Goal: Communication & Community: Answer question/provide support

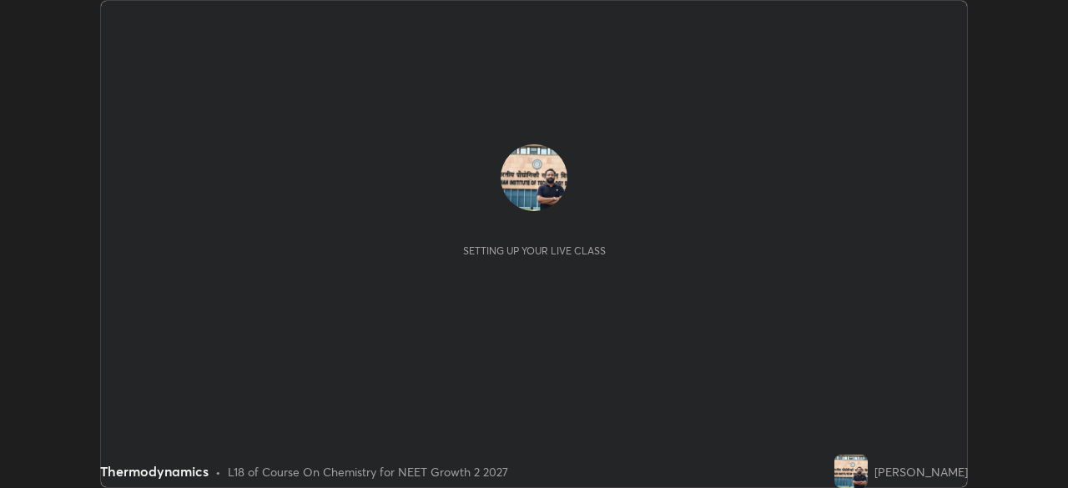
scroll to position [488, 1067]
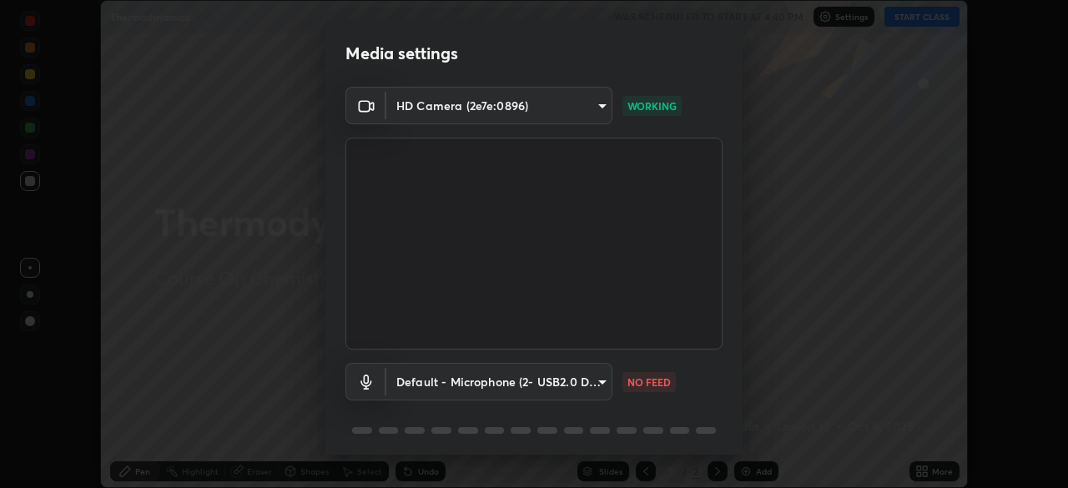
click at [604, 380] on body "Erase all Thermodynamics WAS SCHEDULED TO START AT 4:40 PM Settings START CLASS…" at bounding box center [534, 244] width 1068 height 488
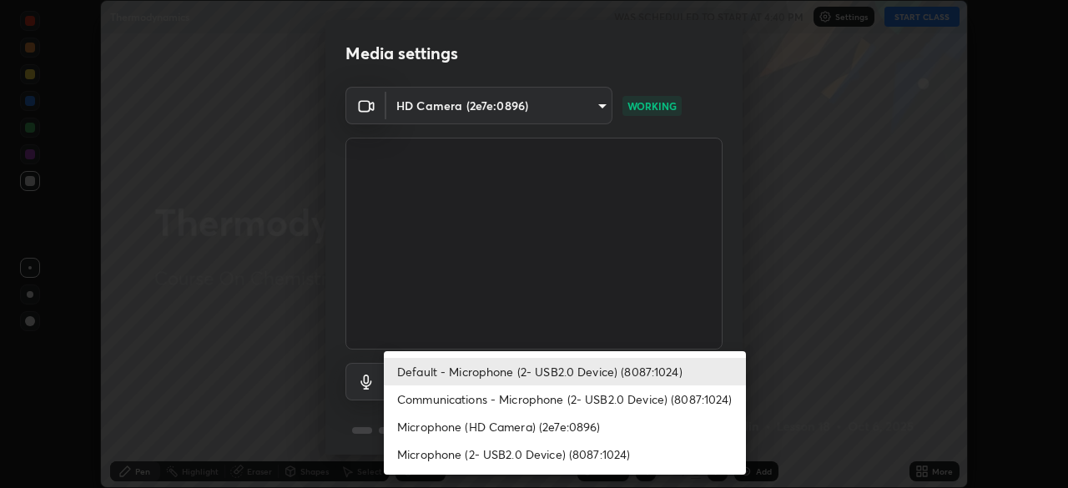
click at [586, 428] on li "Microphone (HD Camera) (2e7e:0896)" at bounding box center [565, 427] width 362 height 28
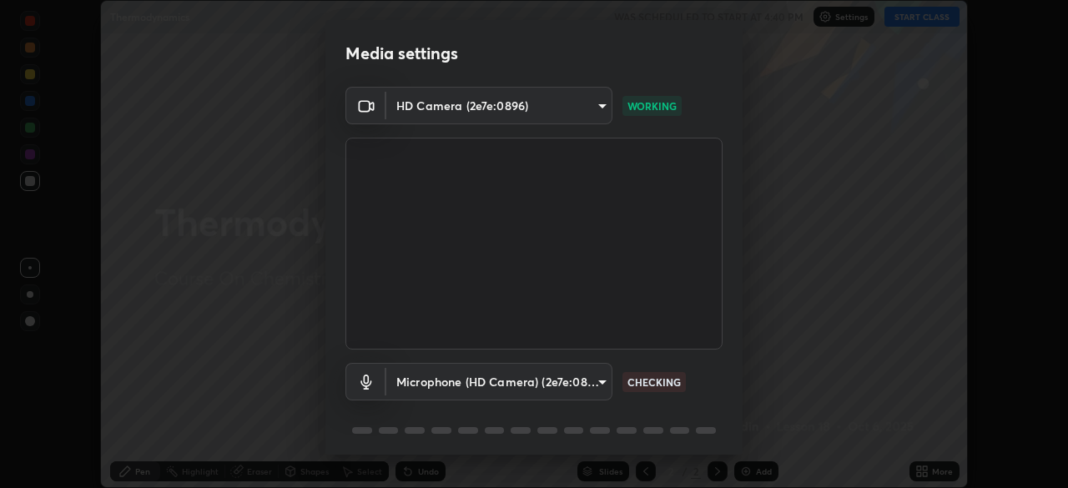
click at [602, 383] on body "Erase all Thermodynamics WAS SCHEDULED TO START AT 4:40 PM Settings START CLASS…" at bounding box center [534, 244] width 1068 height 488
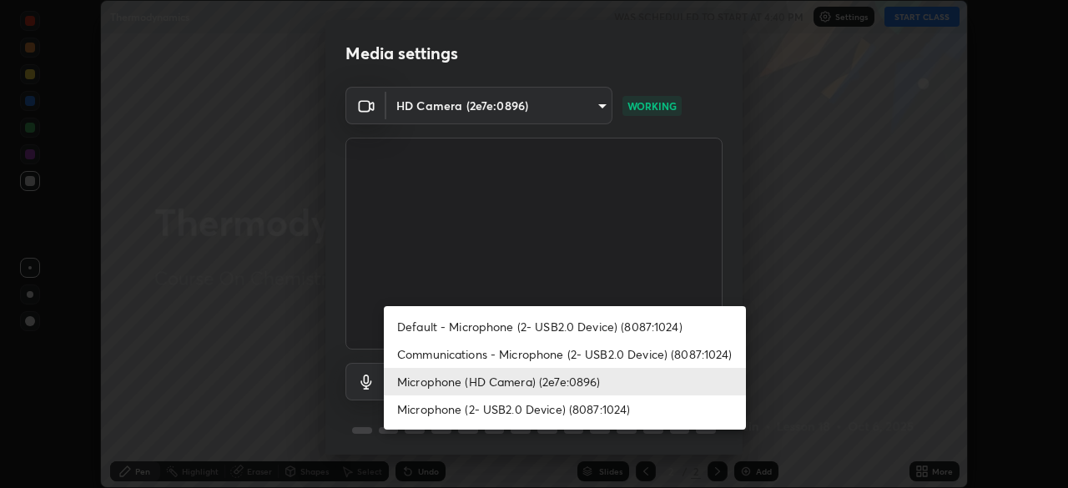
click at [600, 353] on li "Communications - Microphone (2- USB2.0 Device) (8087:1024)" at bounding box center [565, 354] width 362 height 28
type input "communications"
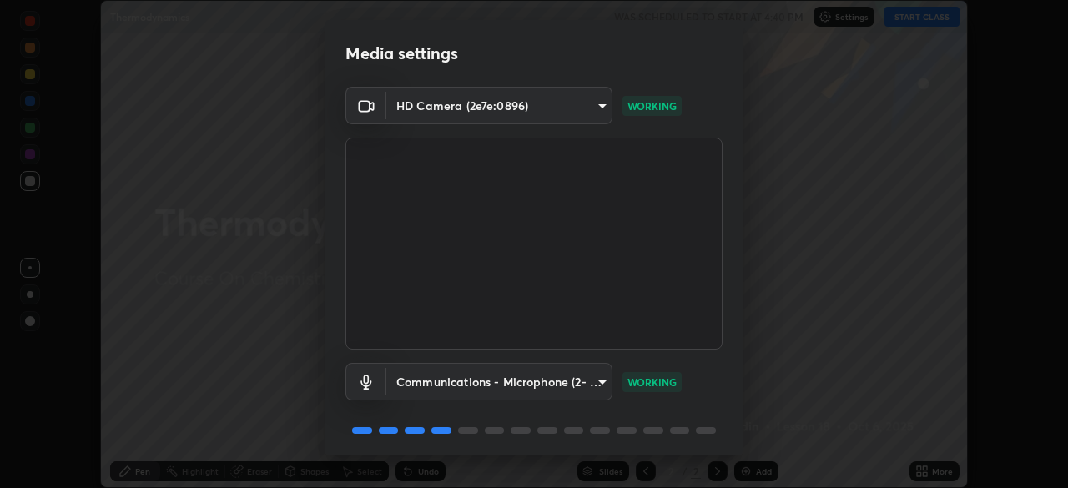
scroll to position [59, 0]
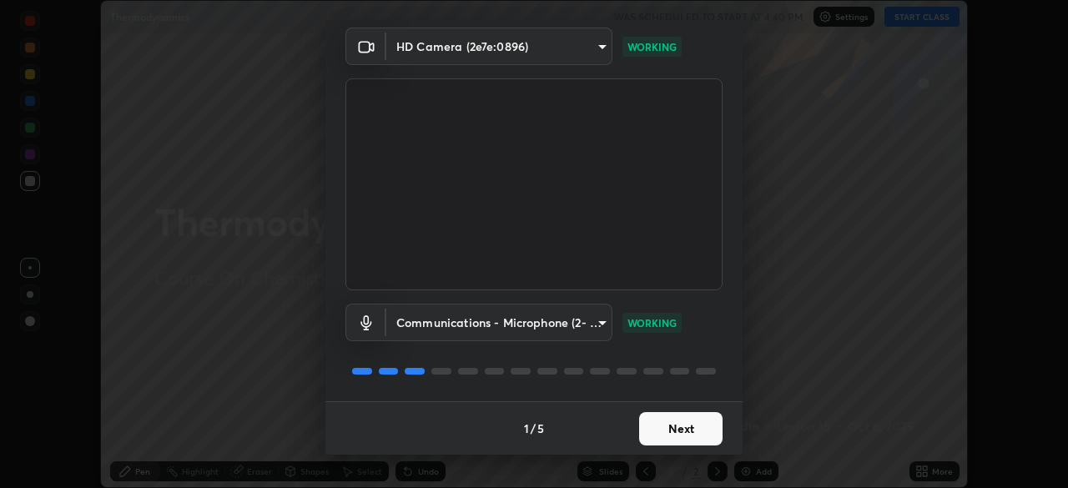
click at [661, 423] on button "Next" at bounding box center [680, 428] width 83 height 33
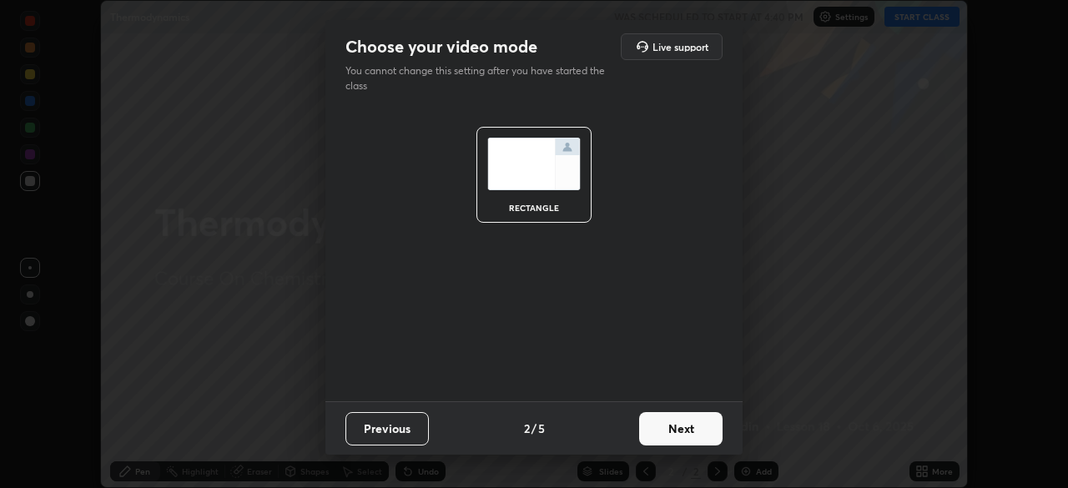
scroll to position [0, 0]
click at [665, 430] on button "Next" at bounding box center [680, 428] width 83 height 33
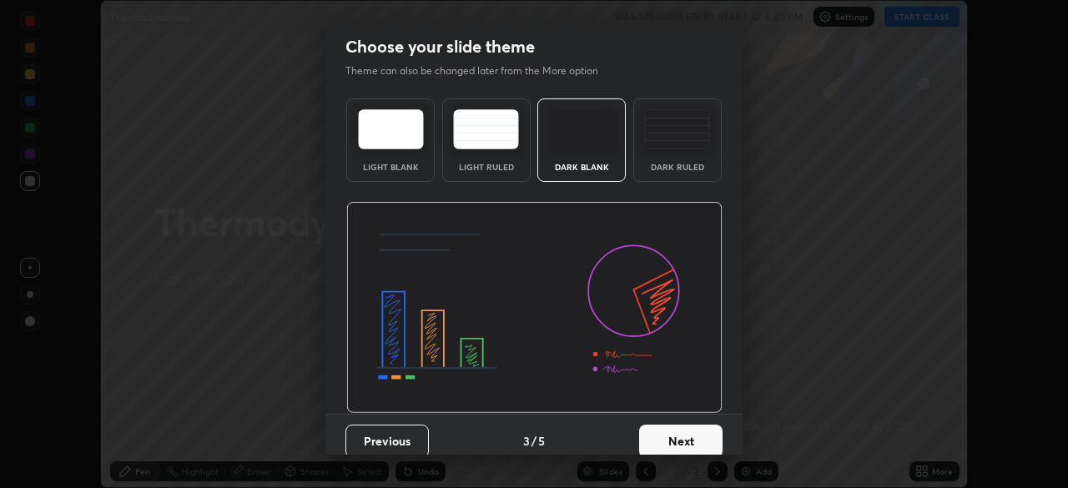
click at [670, 430] on button "Next" at bounding box center [680, 441] width 83 height 33
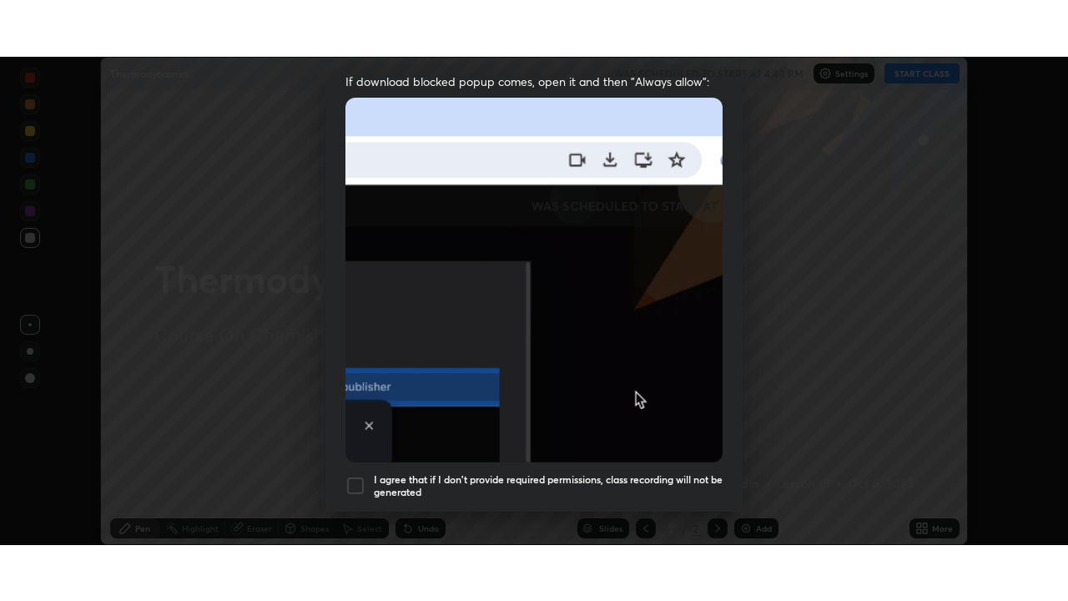
scroll to position [400, 0]
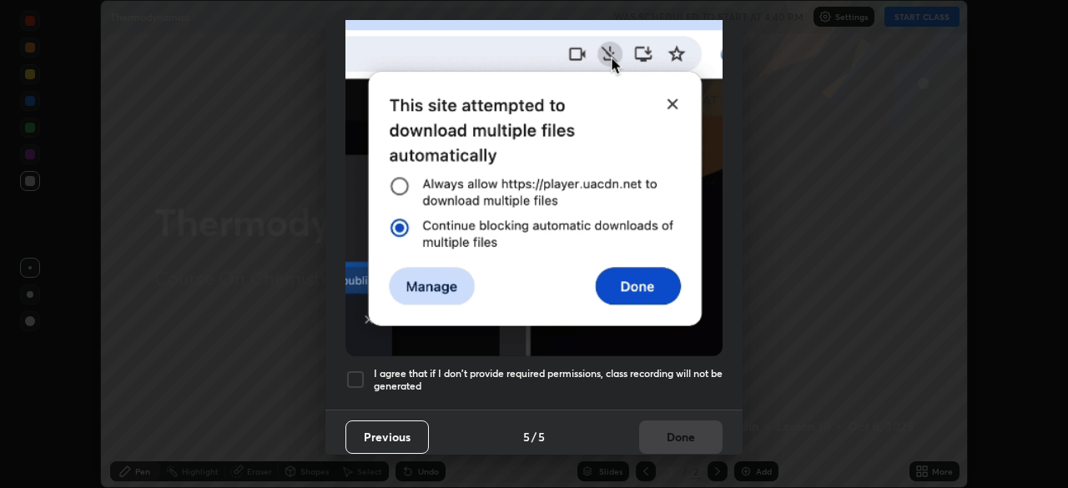
click at [358, 373] on div at bounding box center [355, 379] width 20 height 20
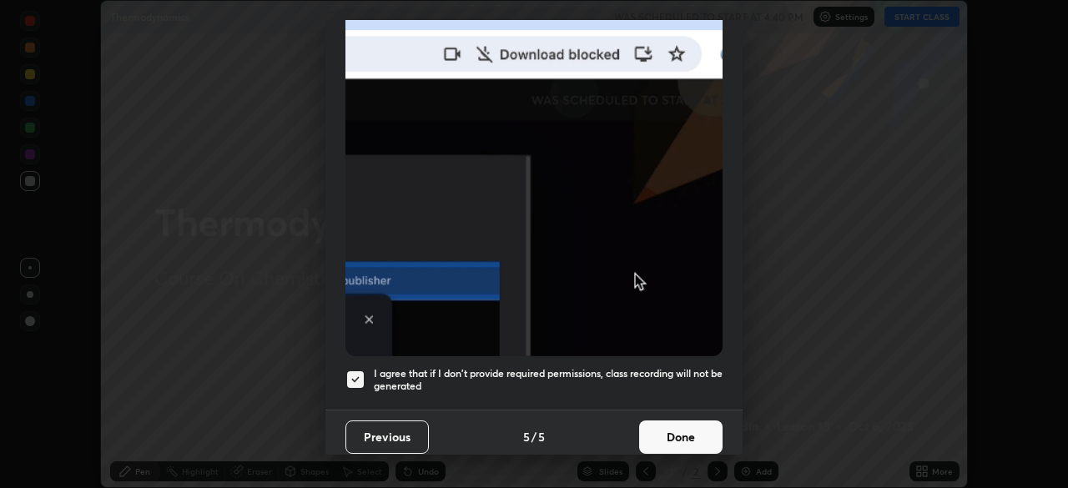
click at [670, 432] on button "Done" at bounding box center [680, 436] width 83 height 33
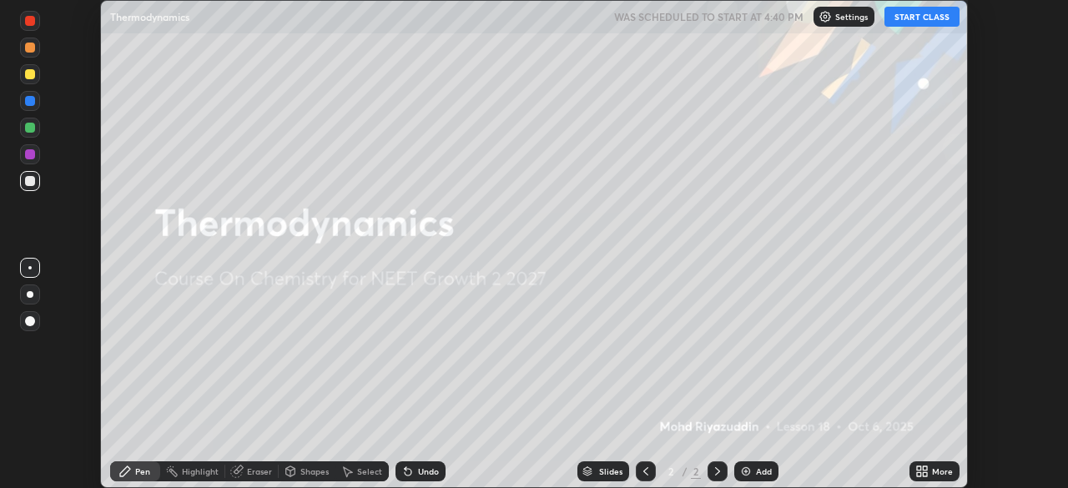
click at [909, 18] on button "START CLASS" at bounding box center [921, 17] width 75 height 20
click at [740, 470] on img at bounding box center [745, 471] width 13 height 13
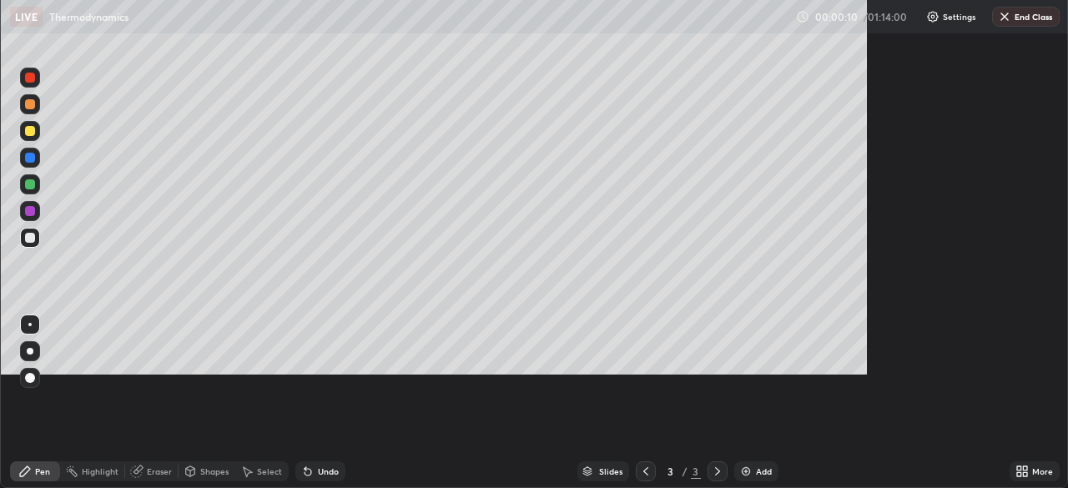
scroll to position [601, 1068]
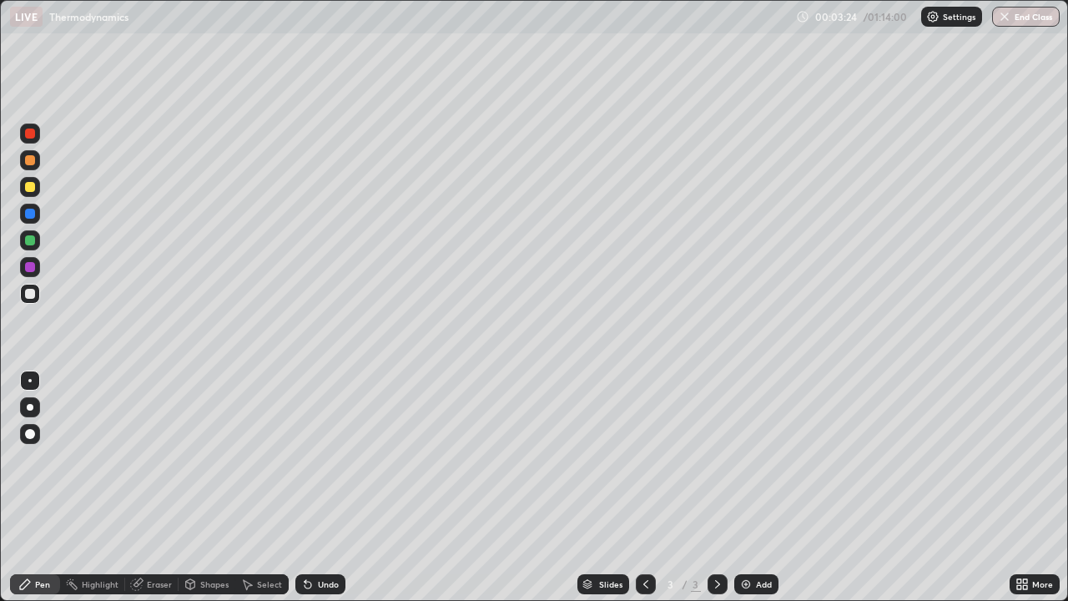
click at [32, 294] on div at bounding box center [30, 294] width 10 height 10
click at [33, 239] on div at bounding box center [30, 240] width 10 height 10
click at [756, 487] on div "Add" at bounding box center [764, 584] width 16 height 8
click at [312, 487] on div "Undo" at bounding box center [320, 584] width 50 height 20
click at [30, 188] on div at bounding box center [30, 187] width 10 height 10
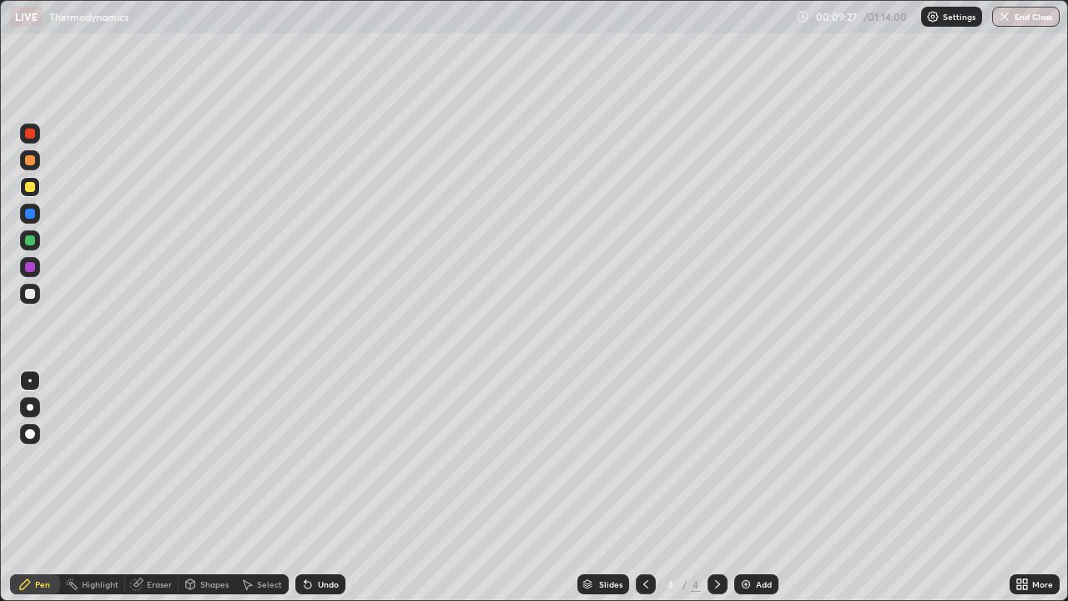
click at [159, 487] on div "Eraser" at bounding box center [159, 584] width 25 height 8
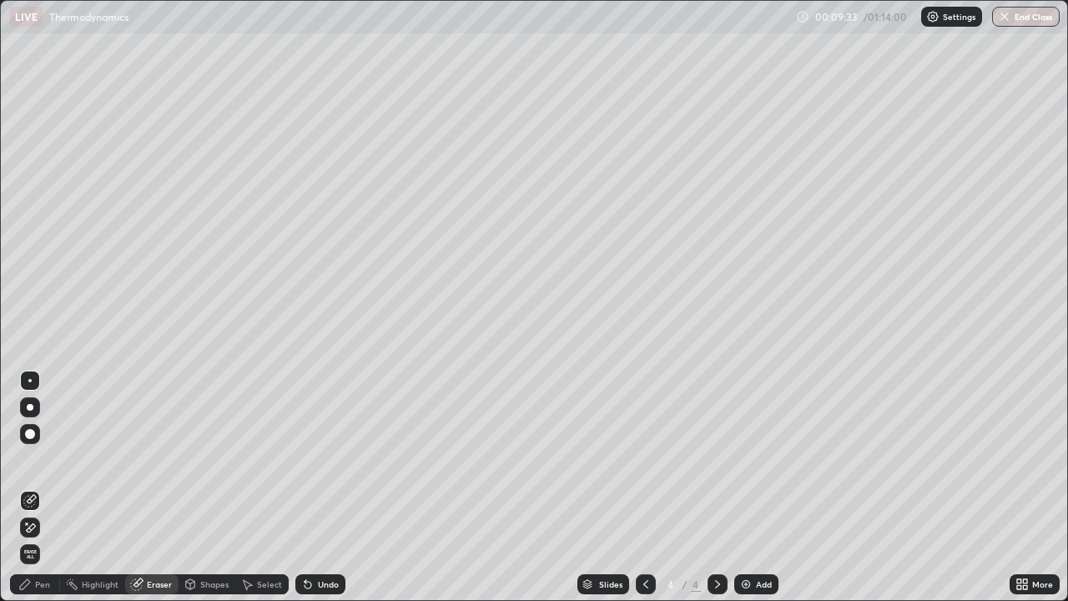
click at [42, 487] on div "Pen" at bounding box center [42, 584] width 15 height 8
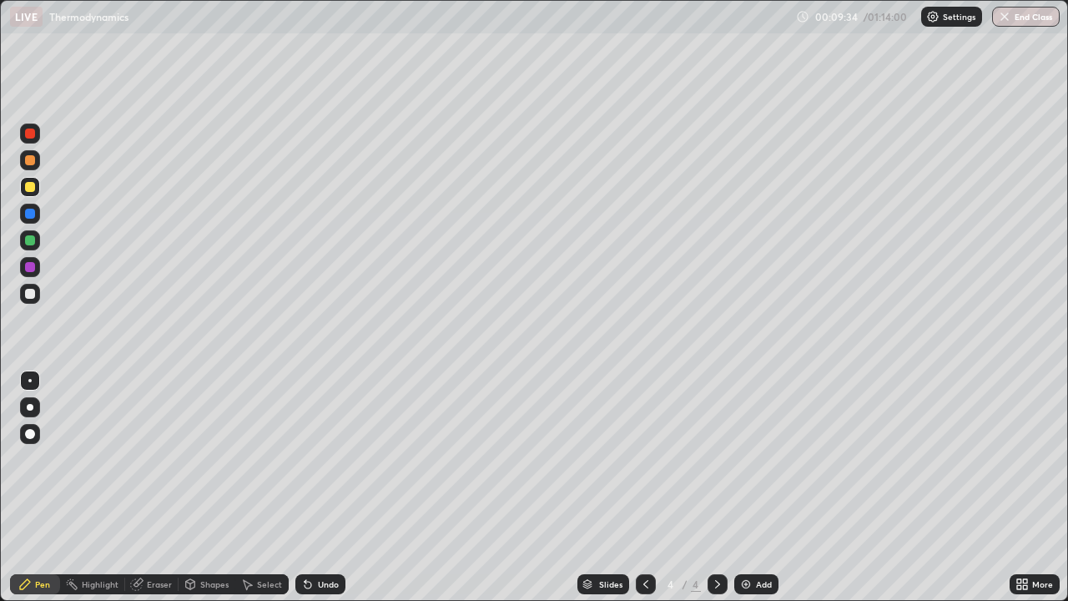
click at [31, 240] on div at bounding box center [30, 240] width 10 height 10
click at [204, 487] on div "Shapes" at bounding box center [214, 584] width 28 height 8
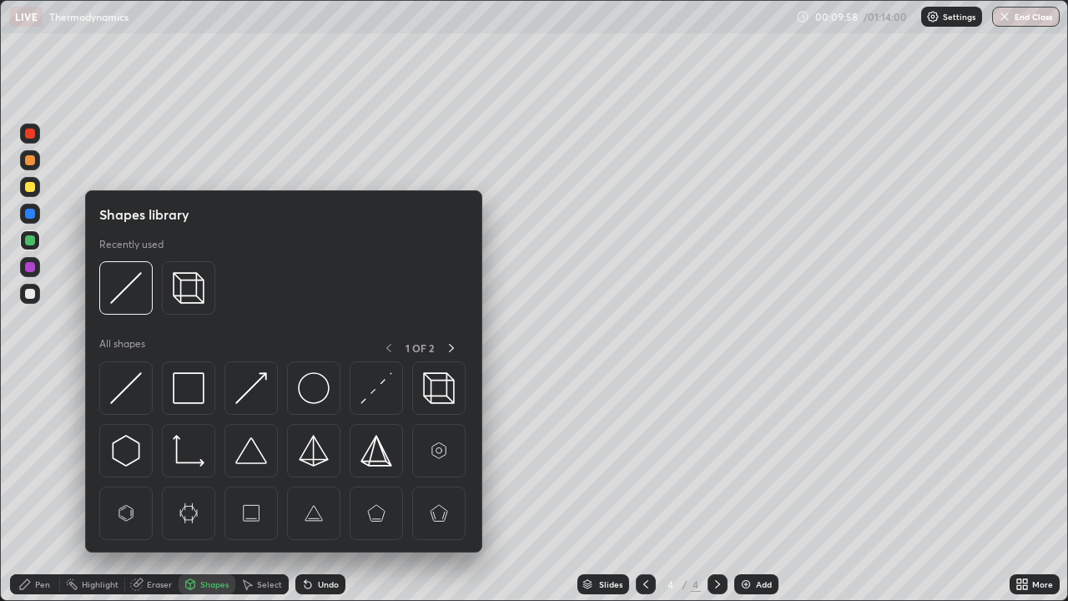
click at [157, 487] on div "Eraser" at bounding box center [159, 584] width 25 height 8
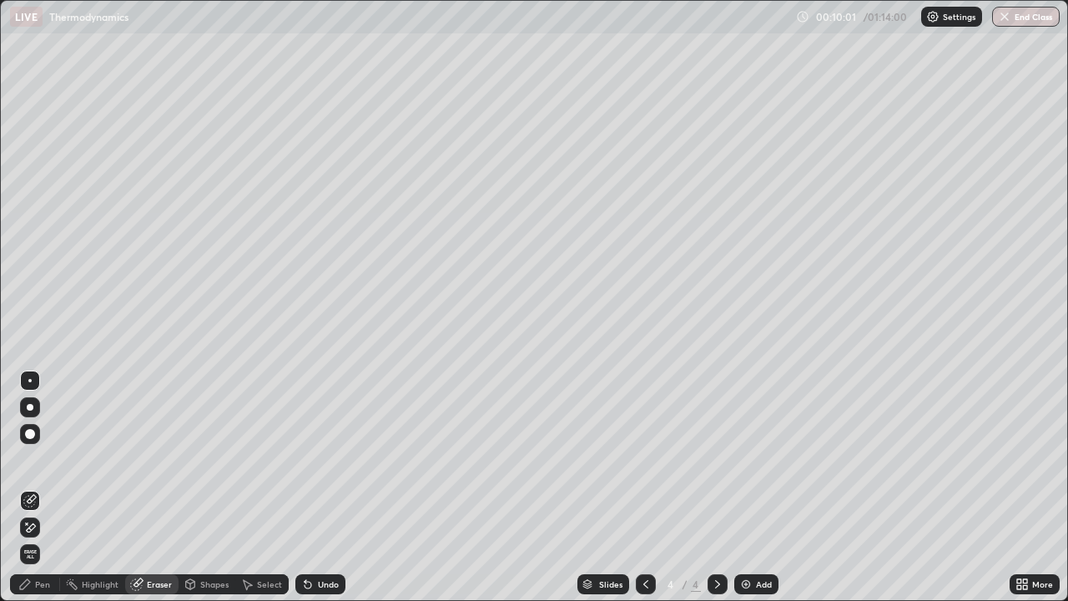
click at [308, 487] on icon at bounding box center [307, 584] width 7 height 7
click at [48, 487] on div "Pen" at bounding box center [42, 584] width 15 height 8
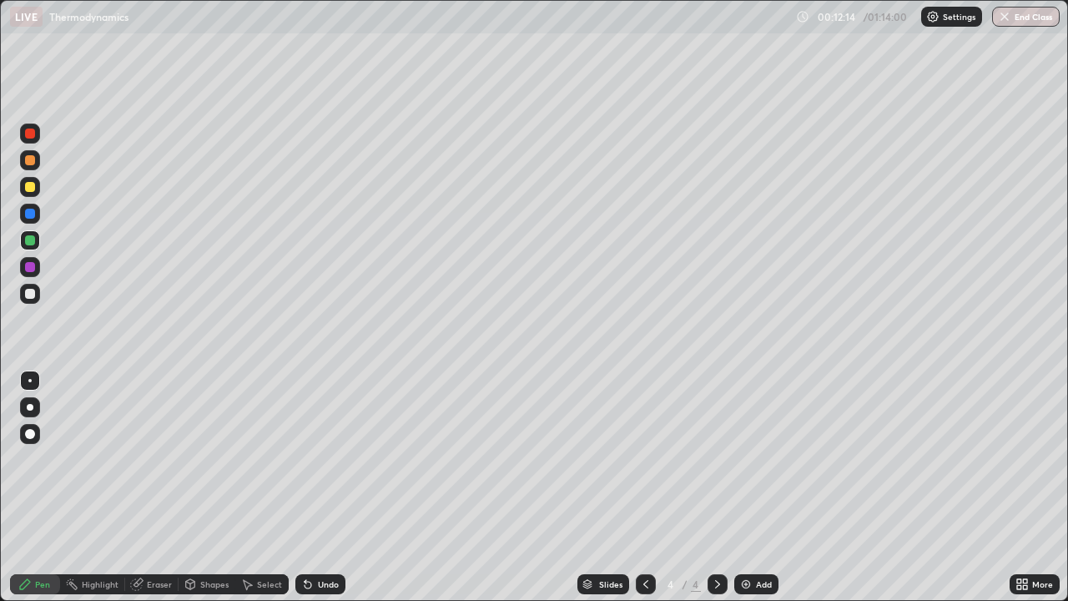
click at [308, 487] on icon at bounding box center [307, 584] width 7 height 7
click at [734, 487] on div "Add" at bounding box center [756, 584] width 44 height 20
click at [36, 291] on div at bounding box center [30, 294] width 20 height 20
click at [301, 487] on icon at bounding box center [307, 583] width 13 height 13
click at [304, 487] on icon at bounding box center [305, 581] width 2 height 2
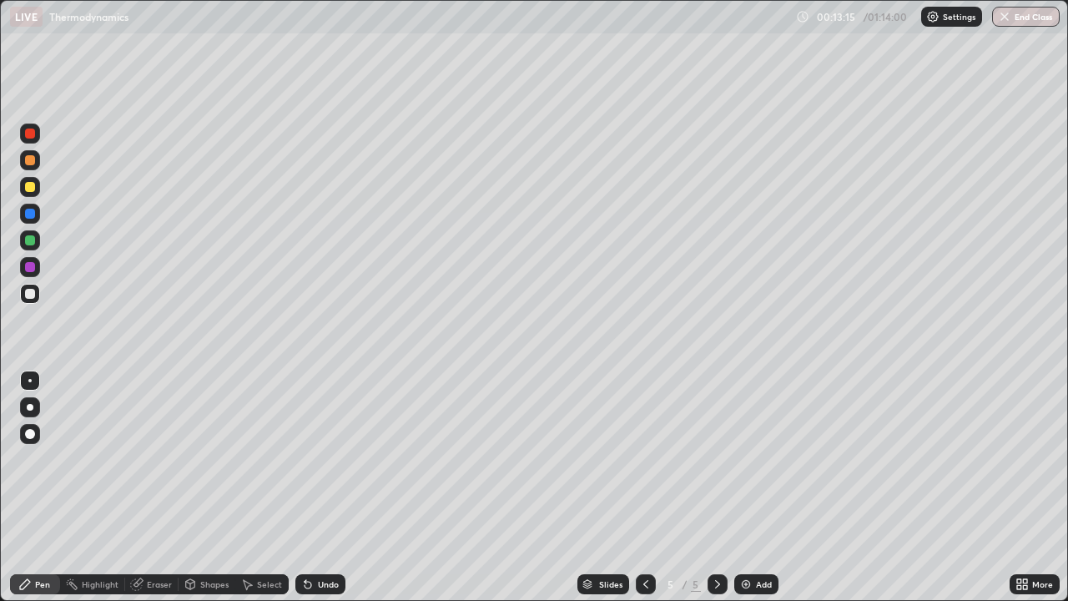
click at [318, 487] on div "Undo" at bounding box center [328, 584] width 21 height 8
click at [308, 487] on icon at bounding box center [307, 584] width 7 height 7
click at [305, 487] on icon at bounding box center [307, 584] width 7 height 7
click at [310, 487] on icon at bounding box center [307, 583] width 13 height 13
click at [305, 487] on icon at bounding box center [307, 584] width 7 height 7
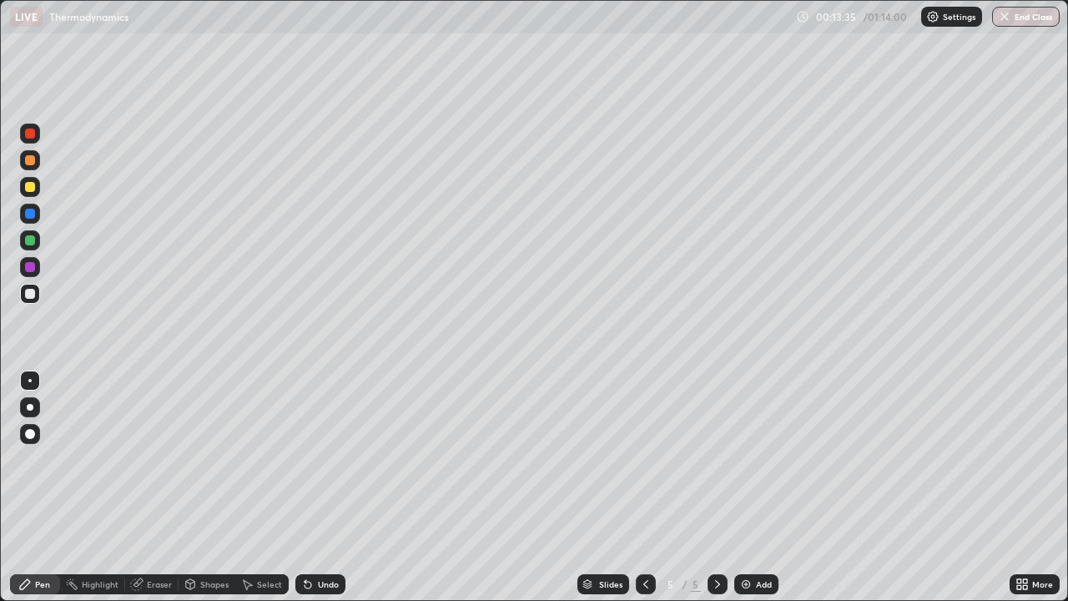
click at [311, 487] on div "Undo" at bounding box center [320, 584] width 50 height 20
click at [309, 487] on icon at bounding box center [307, 583] width 13 height 13
click at [311, 487] on icon at bounding box center [307, 583] width 13 height 13
click at [305, 487] on icon at bounding box center [307, 584] width 7 height 7
click at [744, 487] on img at bounding box center [745, 583] width 13 height 13
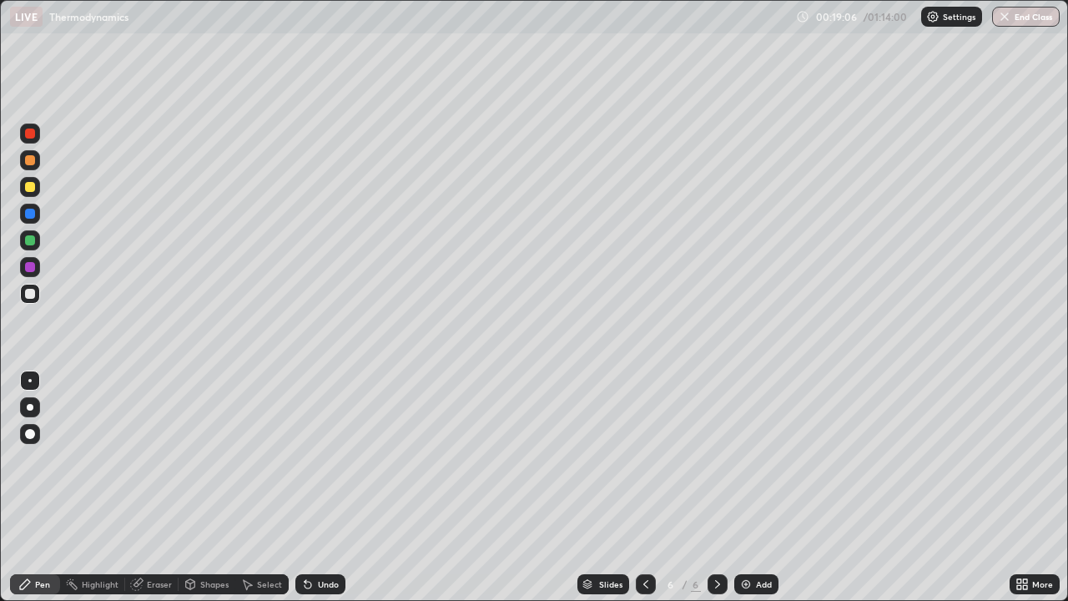
click at [312, 487] on div "Undo" at bounding box center [320, 584] width 50 height 20
click at [313, 487] on div "Undo" at bounding box center [320, 584] width 50 height 20
click at [311, 487] on icon at bounding box center [307, 583] width 13 height 13
click at [314, 487] on div "Undo" at bounding box center [320, 584] width 50 height 20
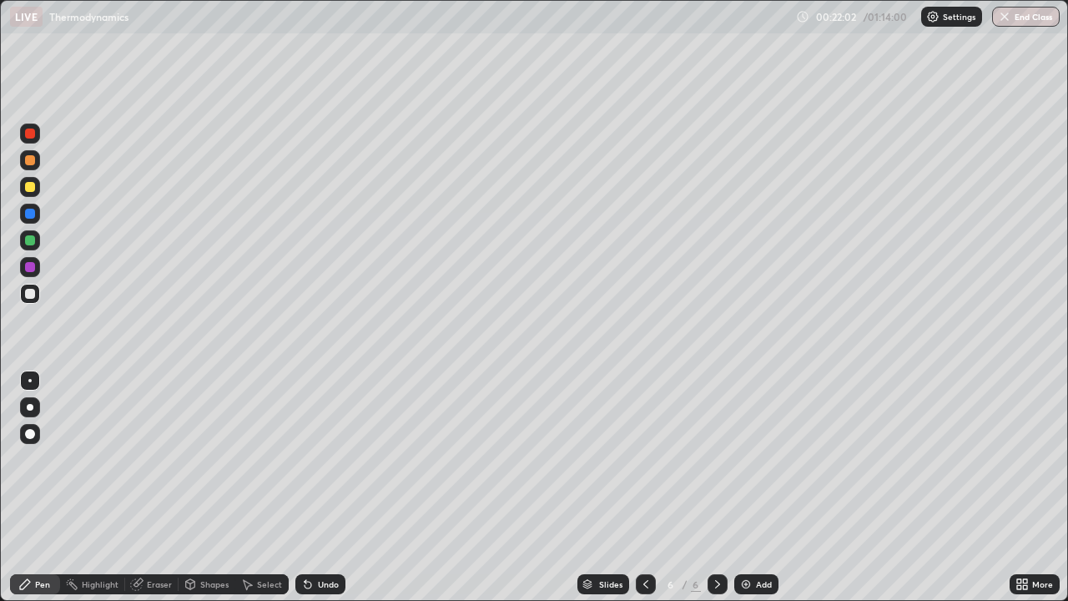
click at [307, 487] on icon at bounding box center [307, 584] width 7 height 7
click at [159, 487] on div "Eraser" at bounding box center [159, 584] width 25 height 8
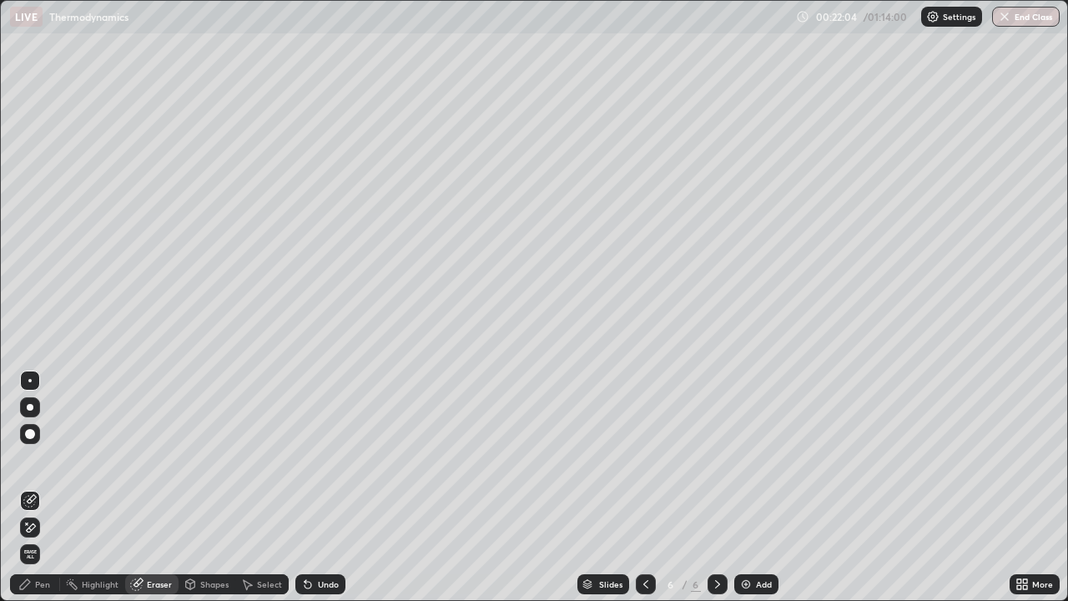
click at [37, 487] on div at bounding box center [30, 527] width 20 height 20
click at [41, 487] on div "Pen" at bounding box center [42, 584] width 15 height 8
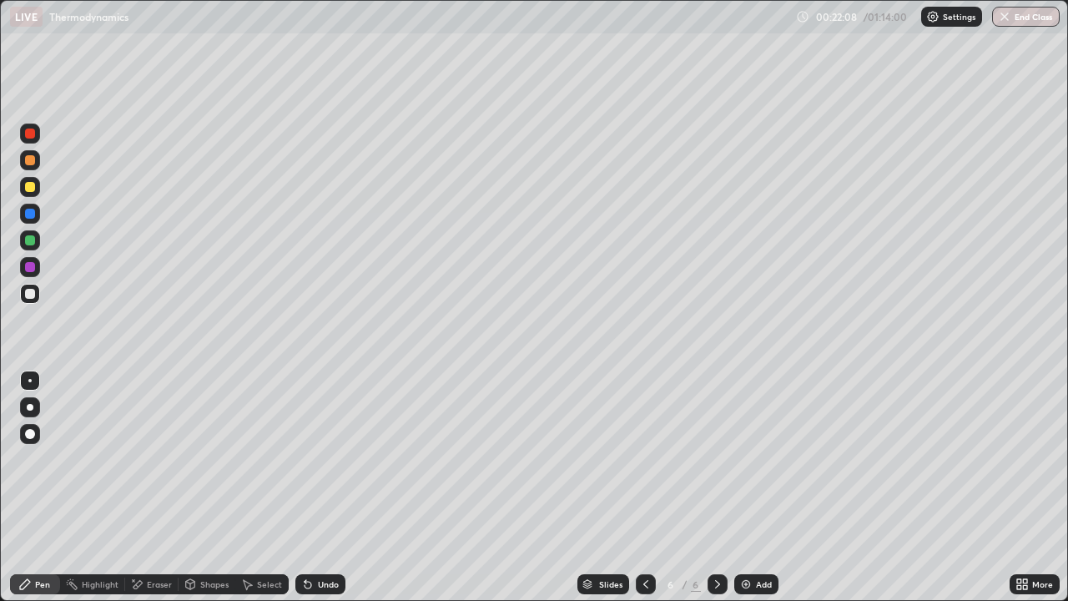
click at [739, 487] on img at bounding box center [745, 583] width 13 height 13
click at [308, 487] on icon at bounding box center [307, 583] width 13 height 13
click at [310, 487] on icon at bounding box center [307, 583] width 13 height 13
click at [644, 487] on icon at bounding box center [645, 583] width 13 height 13
click at [716, 487] on icon at bounding box center [717, 583] width 13 height 13
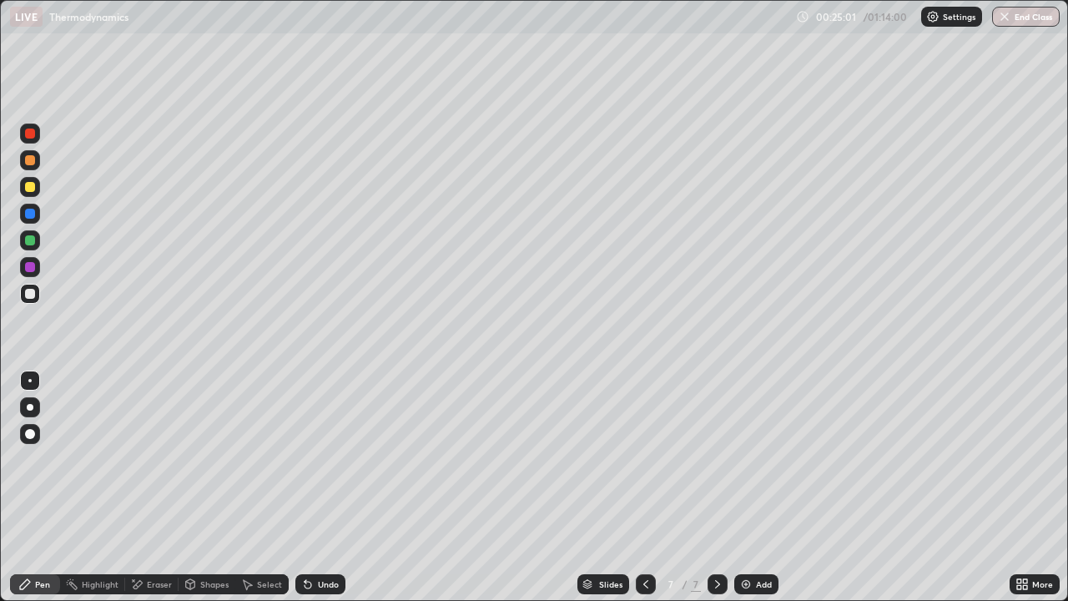
click at [156, 487] on div "Eraser" at bounding box center [159, 584] width 25 height 8
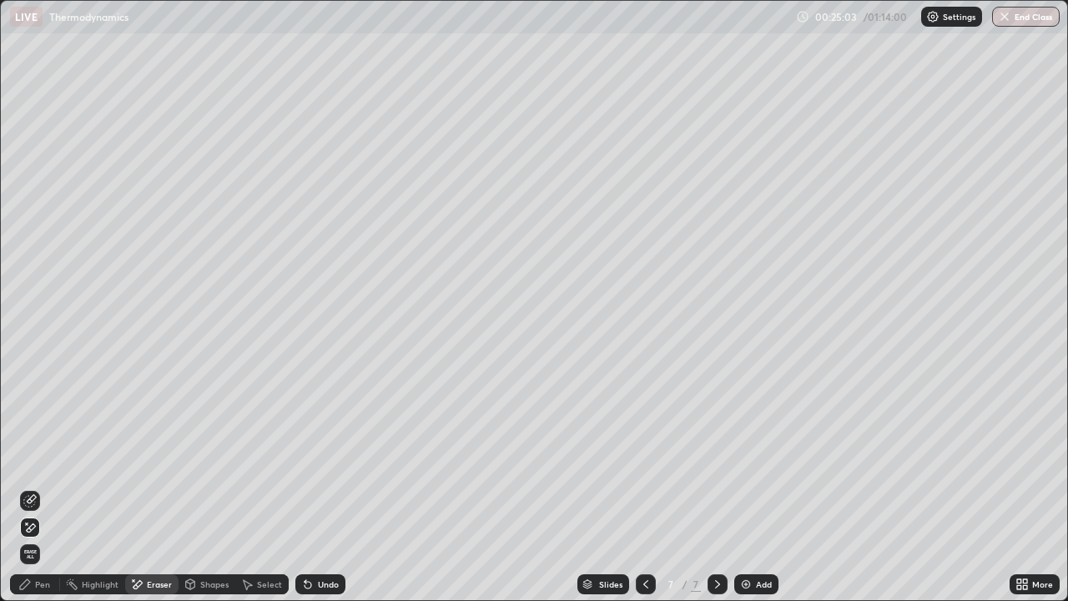
click at [33, 487] on div "Pen" at bounding box center [35, 584] width 50 height 20
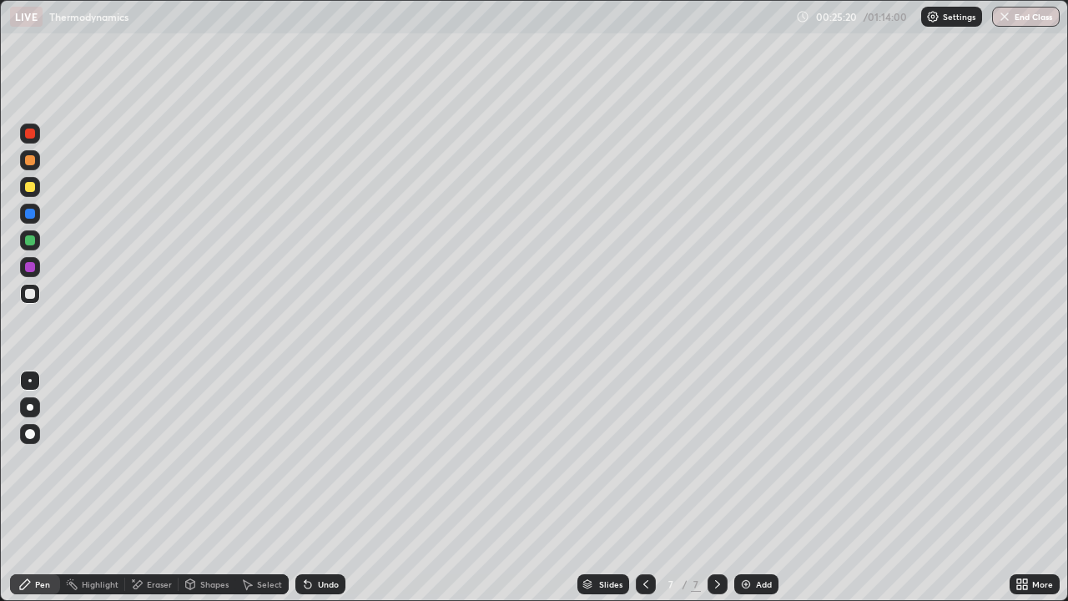
click at [309, 487] on icon at bounding box center [307, 584] width 7 height 7
click at [643, 487] on icon at bounding box center [645, 584] width 5 height 8
click at [150, 487] on div "Eraser" at bounding box center [159, 584] width 25 height 8
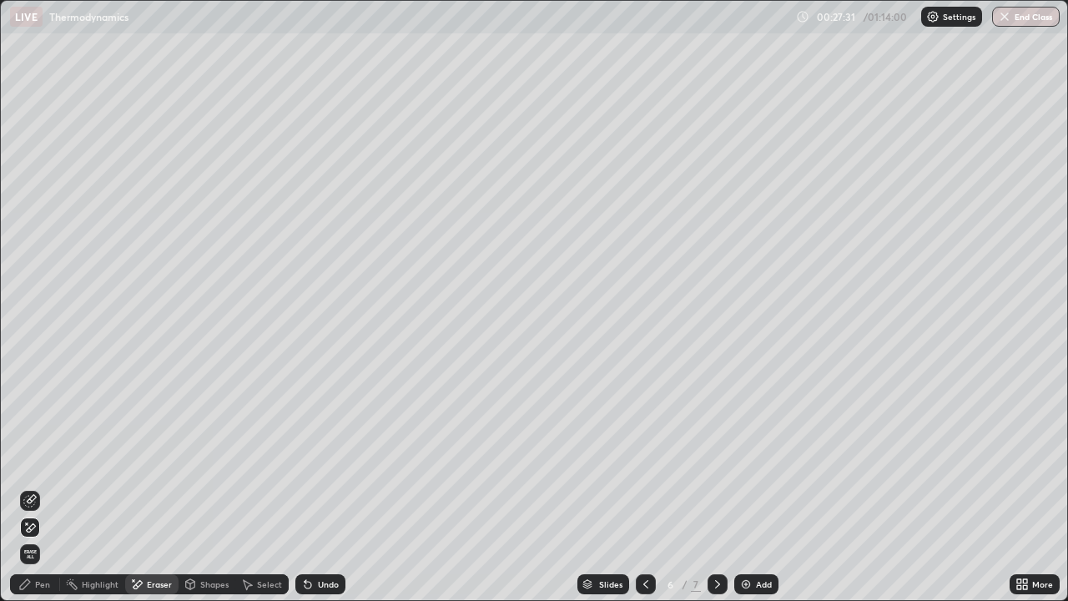
click at [43, 487] on div "Pen" at bounding box center [42, 584] width 15 height 8
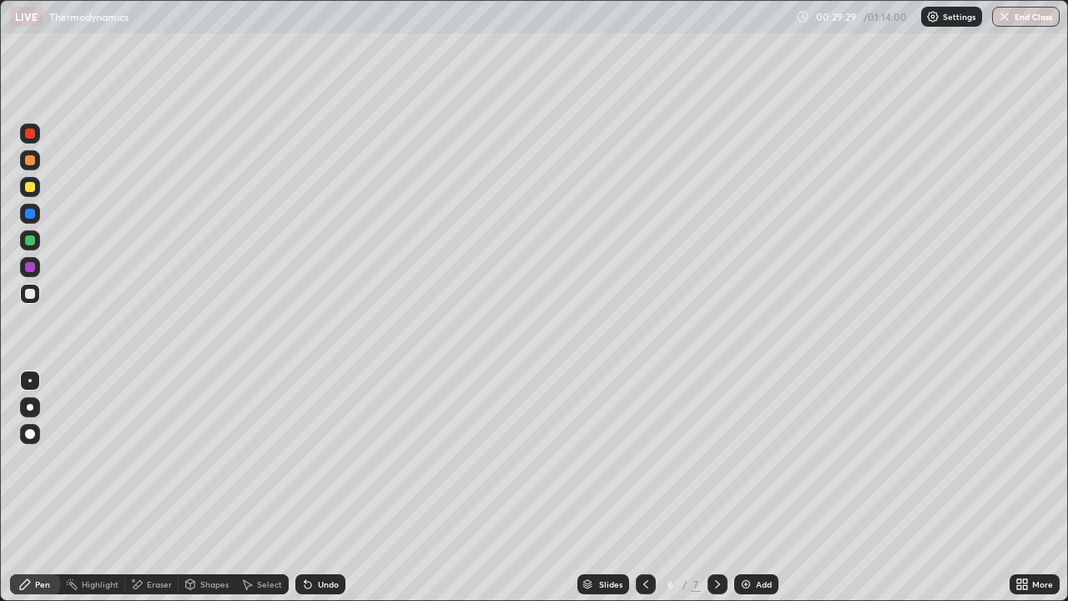
click at [306, 487] on icon at bounding box center [307, 584] width 7 height 7
click at [308, 487] on icon at bounding box center [307, 584] width 7 height 7
click at [170, 487] on div "Eraser" at bounding box center [159, 584] width 25 height 8
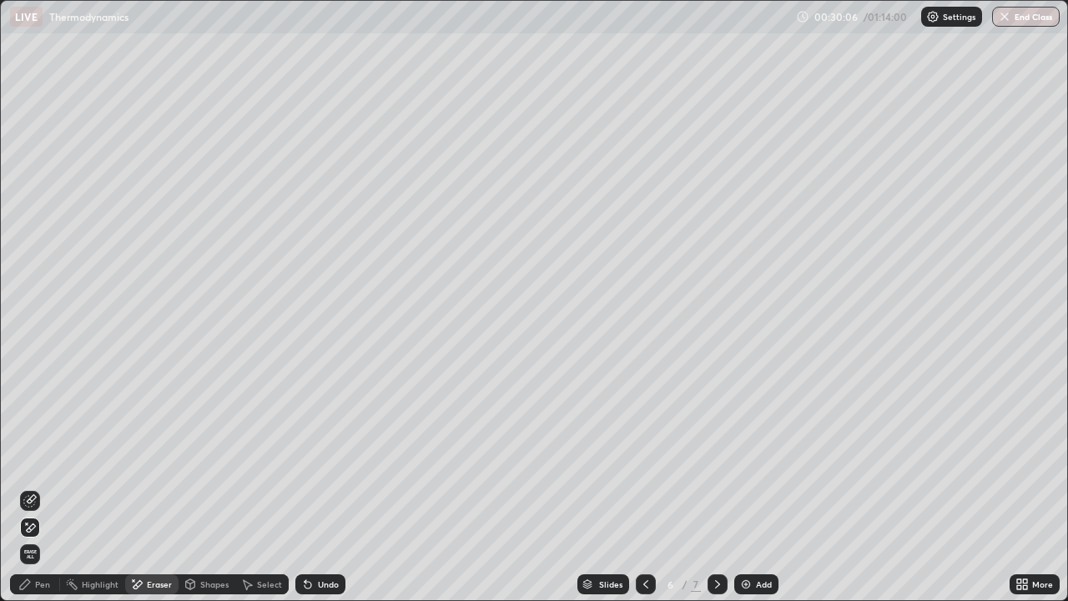
click at [46, 487] on div "Pen" at bounding box center [42, 584] width 15 height 8
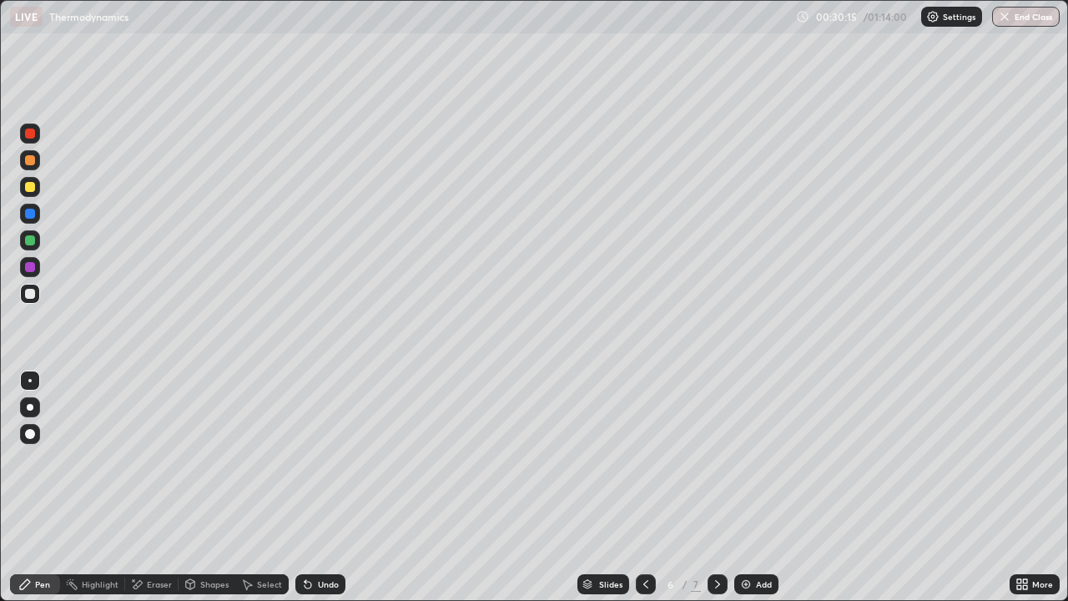
click at [305, 487] on icon at bounding box center [307, 584] width 7 height 7
click at [313, 487] on div "Undo" at bounding box center [320, 584] width 50 height 20
click at [307, 487] on icon at bounding box center [307, 584] width 7 height 7
click at [309, 487] on icon at bounding box center [307, 583] width 13 height 13
click at [305, 487] on icon at bounding box center [307, 584] width 7 height 7
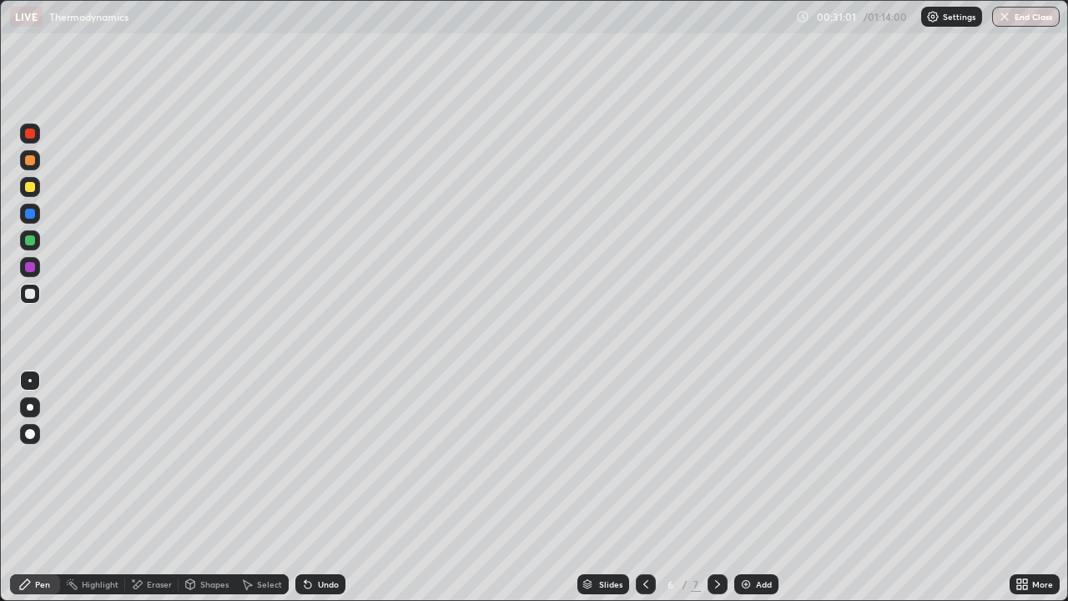
click at [305, 487] on icon at bounding box center [307, 584] width 7 height 7
click at [163, 487] on div "Eraser" at bounding box center [159, 584] width 25 height 8
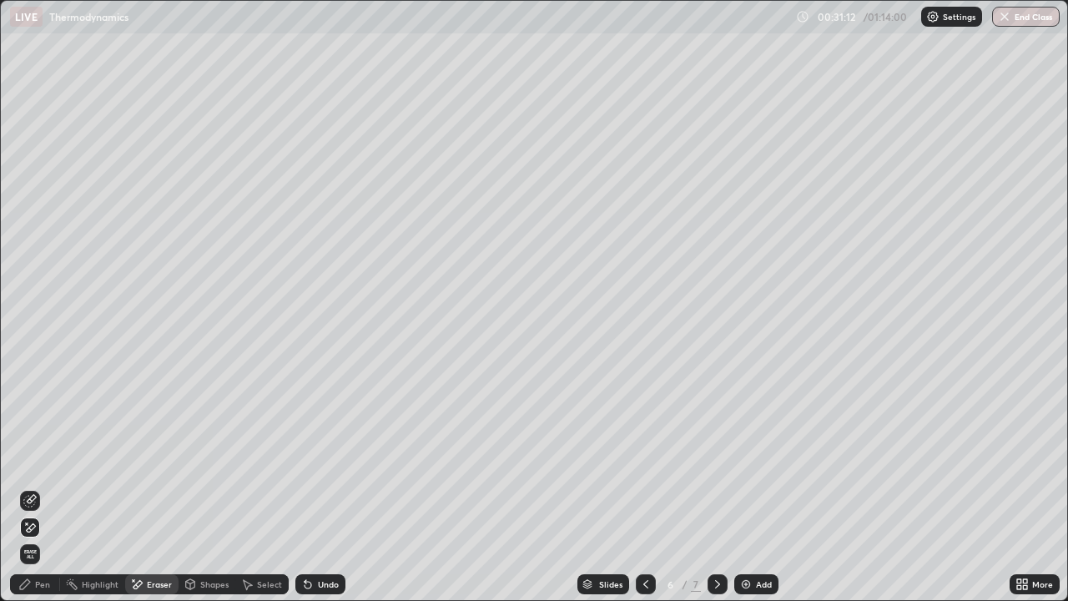
click at [38, 487] on div "Pen" at bounding box center [42, 584] width 15 height 8
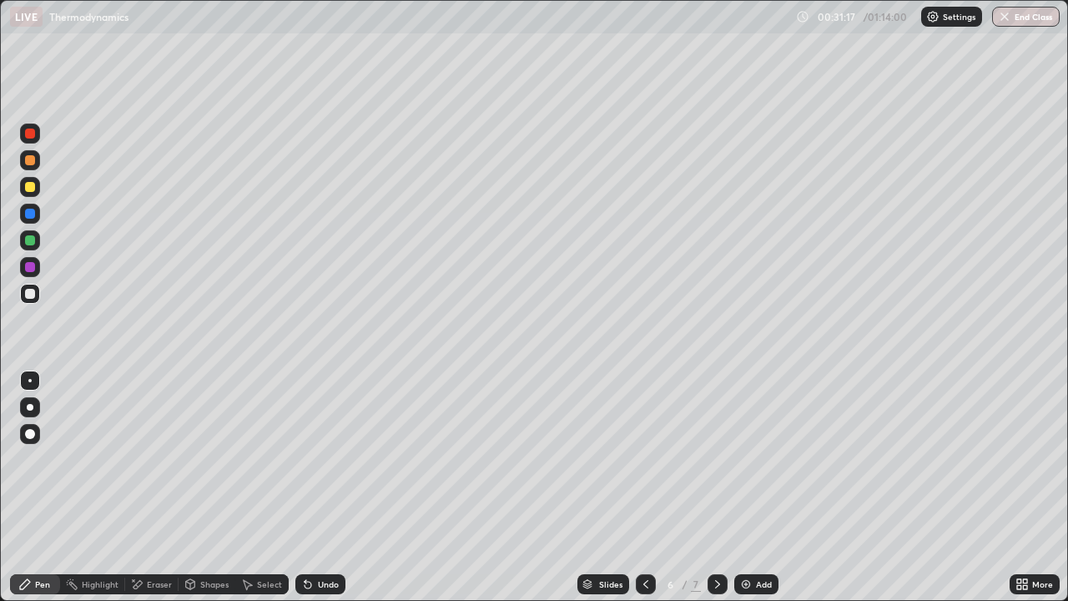
click at [155, 487] on div "Eraser" at bounding box center [159, 584] width 25 height 8
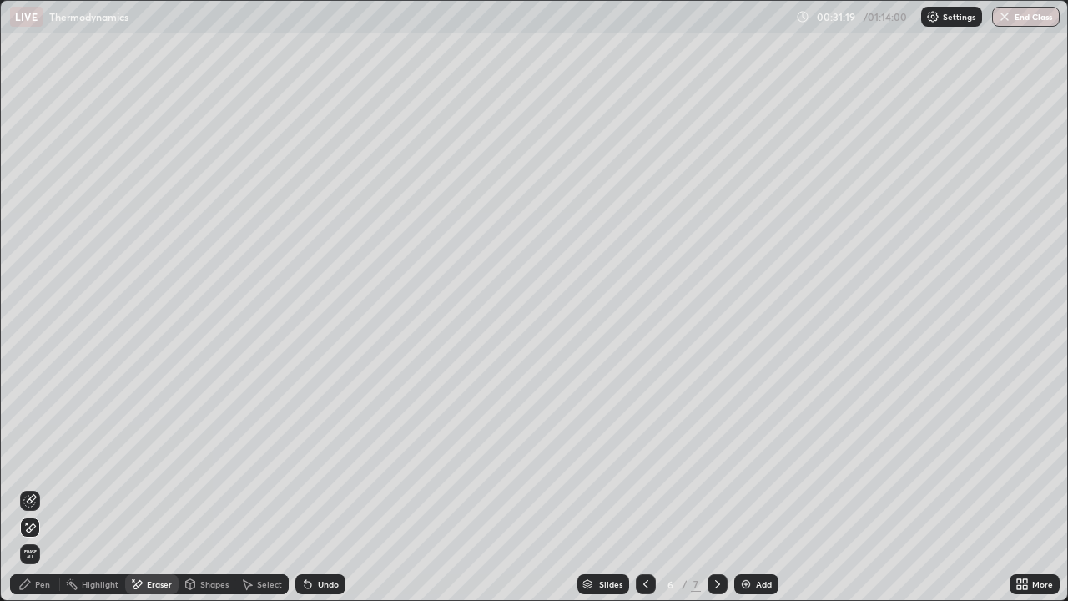
click at [304, 487] on icon at bounding box center [305, 581] width 2 height 2
click at [39, 487] on div at bounding box center [30, 500] width 20 height 20
click at [44, 487] on div "Pen" at bounding box center [42, 584] width 15 height 8
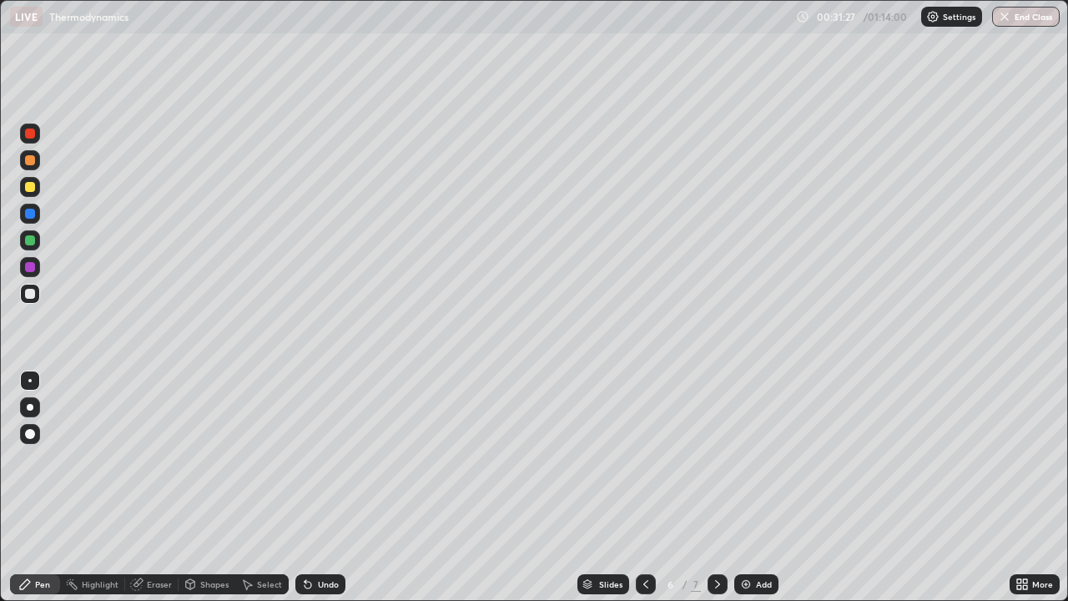
click at [36, 242] on div at bounding box center [30, 240] width 20 height 20
click at [31, 294] on div at bounding box center [30, 294] width 10 height 10
click at [149, 487] on div "Eraser" at bounding box center [159, 584] width 25 height 8
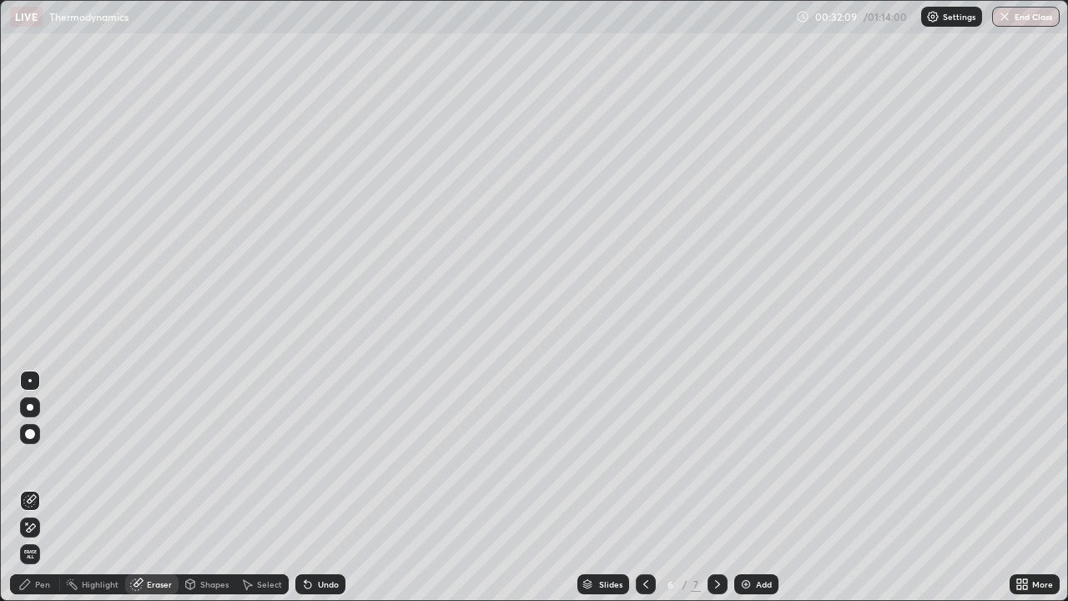
click at [48, 487] on div "Pen" at bounding box center [42, 584] width 15 height 8
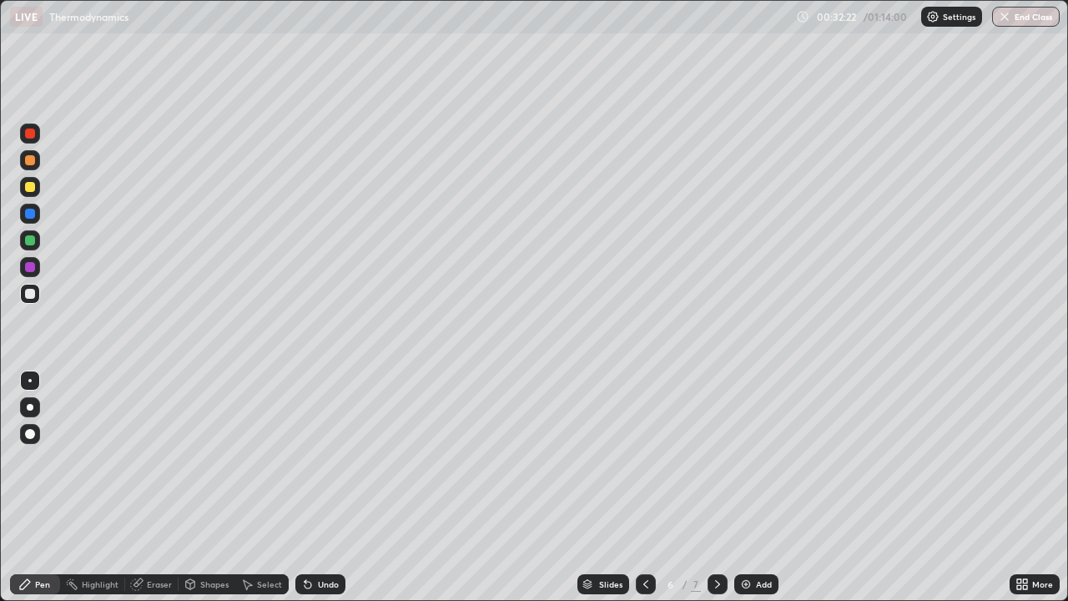
click at [312, 487] on div "Undo" at bounding box center [320, 584] width 50 height 20
click at [314, 487] on div "Undo" at bounding box center [320, 584] width 50 height 20
click at [741, 487] on div "Add" at bounding box center [756, 584] width 44 height 20
click at [37, 295] on div at bounding box center [30, 294] width 20 height 20
click at [304, 487] on icon at bounding box center [307, 584] width 7 height 7
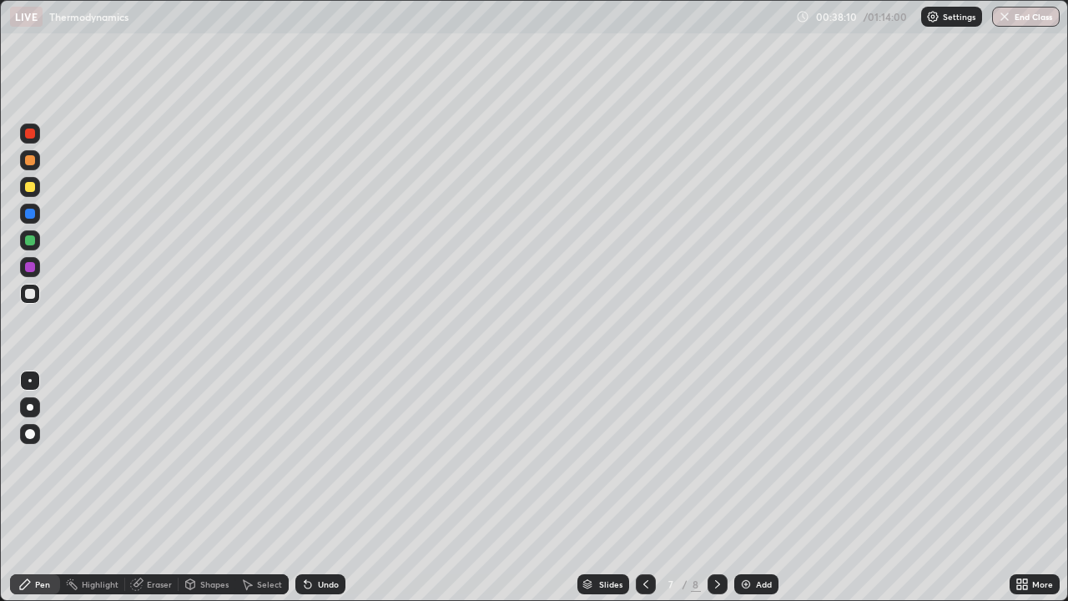
click at [307, 487] on icon at bounding box center [307, 584] width 7 height 7
click at [308, 487] on icon at bounding box center [307, 583] width 13 height 13
click at [313, 487] on div "Undo" at bounding box center [320, 584] width 50 height 20
click at [318, 487] on div "Undo" at bounding box center [328, 584] width 21 height 8
click at [319, 487] on div "Undo" at bounding box center [328, 584] width 21 height 8
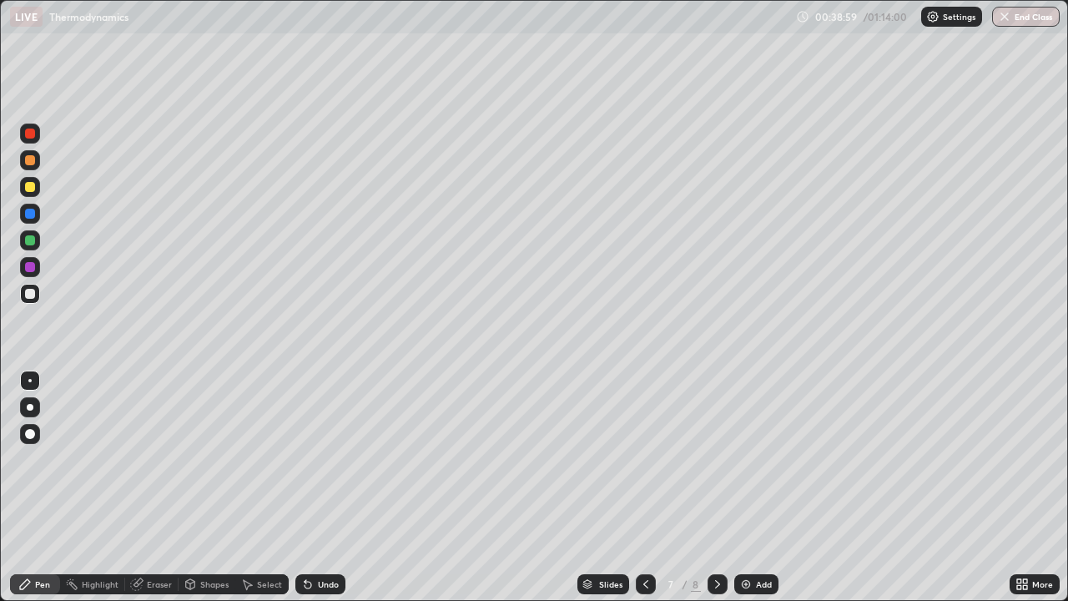
click at [741, 487] on img at bounding box center [745, 583] width 13 height 13
click at [58, 487] on div "Pen" at bounding box center [35, 584] width 50 height 20
click at [314, 487] on div "Undo" at bounding box center [320, 584] width 50 height 20
click at [310, 487] on icon at bounding box center [307, 583] width 13 height 13
click at [645, 487] on icon at bounding box center [645, 584] width 5 height 8
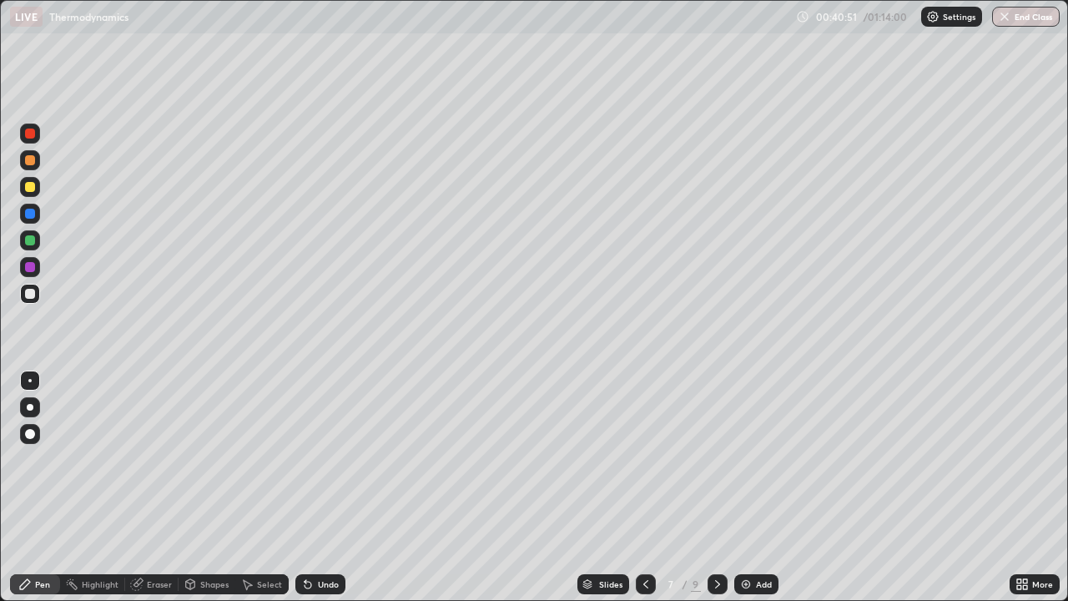
click at [716, 487] on icon at bounding box center [717, 583] width 13 height 13
click at [642, 487] on icon at bounding box center [645, 583] width 13 height 13
click at [716, 487] on div at bounding box center [717, 584] width 20 height 20
click at [718, 487] on icon at bounding box center [717, 583] width 13 height 13
click at [717, 487] on icon at bounding box center [717, 583] width 13 height 13
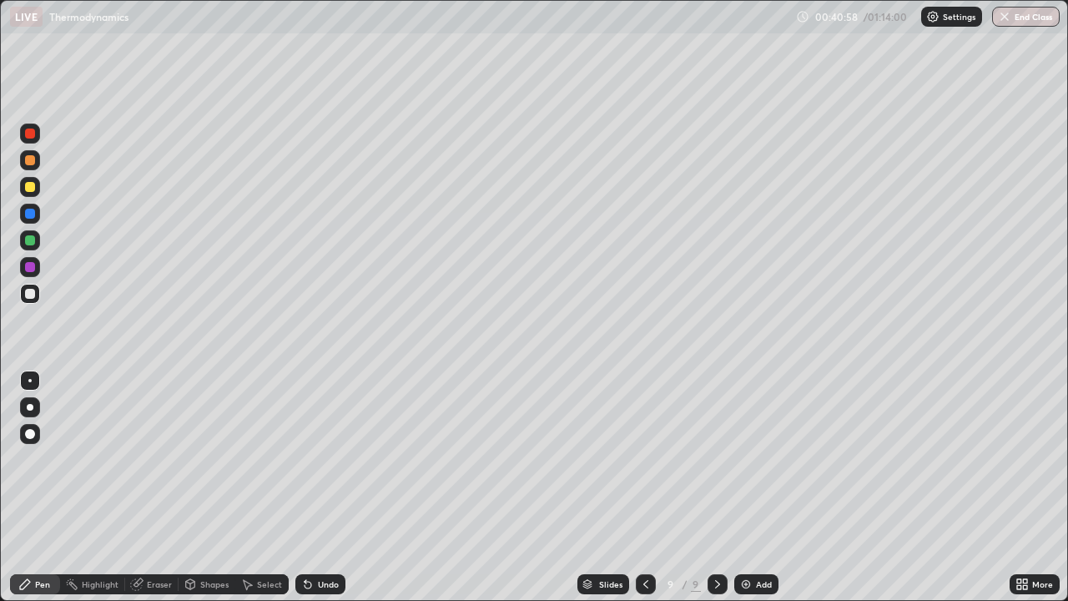
click at [745, 487] on img at bounding box center [745, 583] width 13 height 13
click at [636, 487] on div at bounding box center [645, 584] width 20 height 20
click at [163, 487] on div "Eraser" at bounding box center [159, 584] width 25 height 8
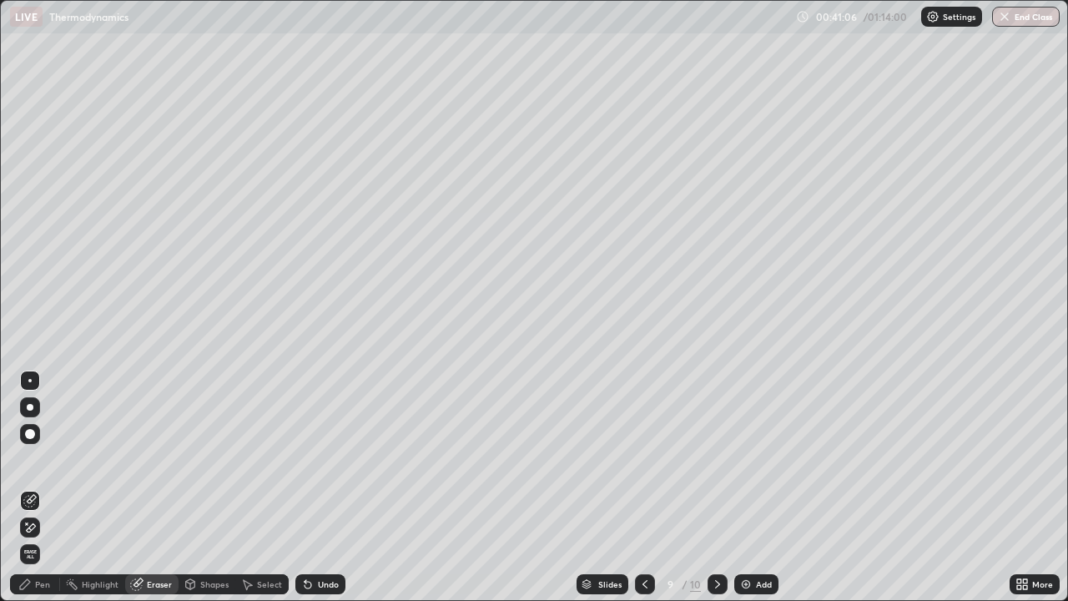
click at [48, 487] on div "Pen" at bounding box center [42, 584] width 15 height 8
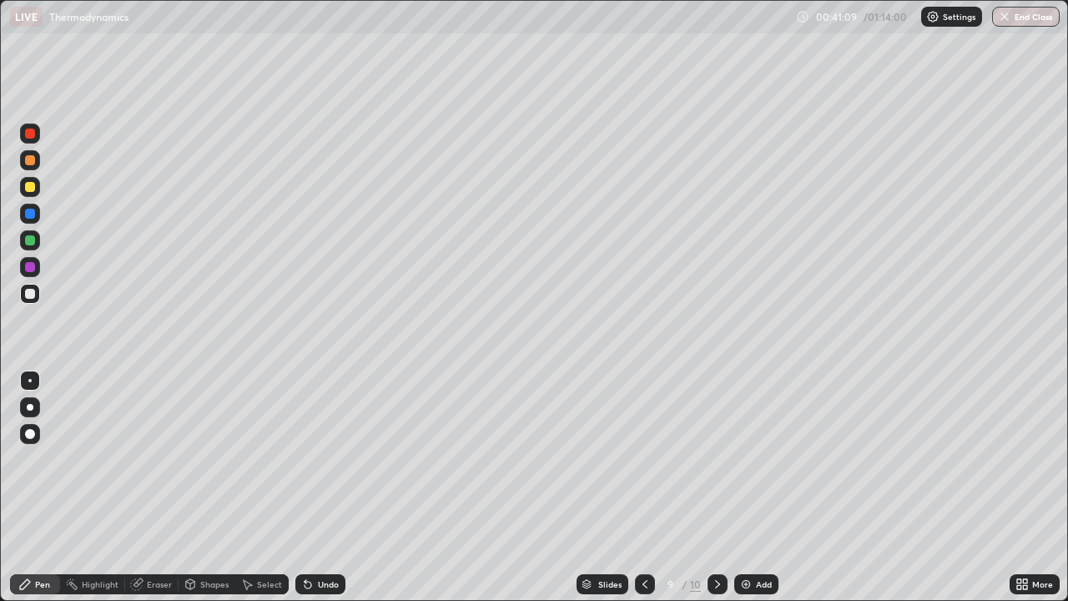
click at [53, 487] on div "Pen" at bounding box center [35, 584] width 50 height 20
click at [746, 487] on img at bounding box center [745, 583] width 13 height 13
click at [644, 487] on icon at bounding box center [645, 583] width 13 height 13
click at [636, 487] on div at bounding box center [646, 584] width 20 height 20
click at [716, 487] on icon at bounding box center [717, 583] width 13 height 13
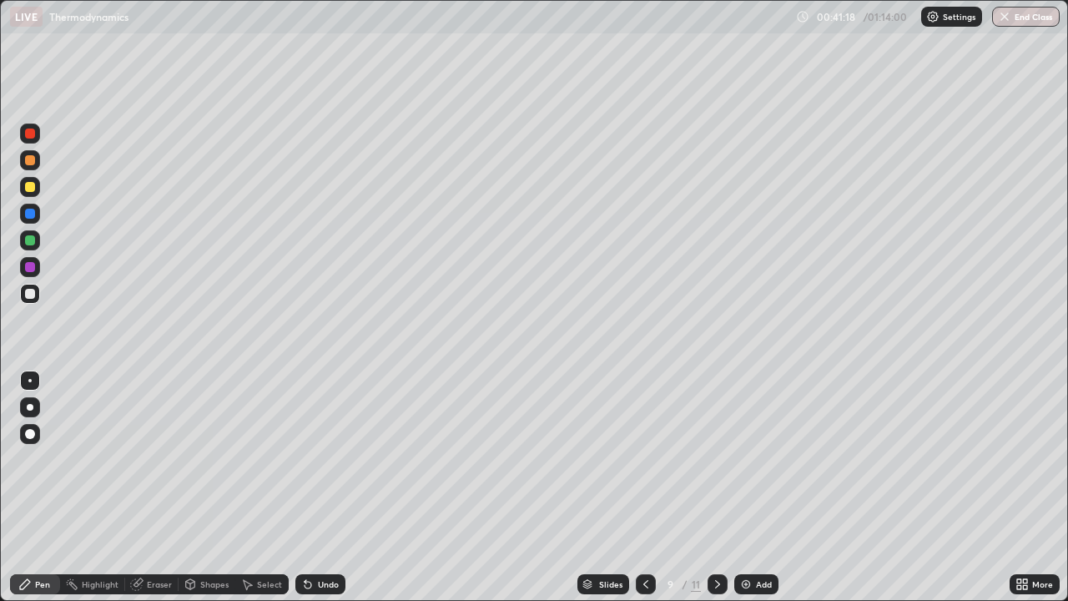
click at [716, 487] on icon at bounding box center [717, 583] width 13 height 13
click at [304, 487] on icon at bounding box center [307, 583] width 13 height 13
click at [304, 487] on icon at bounding box center [305, 581] width 2 height 2
click at [314, 487] on div "Undo" at bounding box center [320, 584] width 50 height 20
click at [309, 487] on icon at bounding box center [307, 584] width 7 height 7
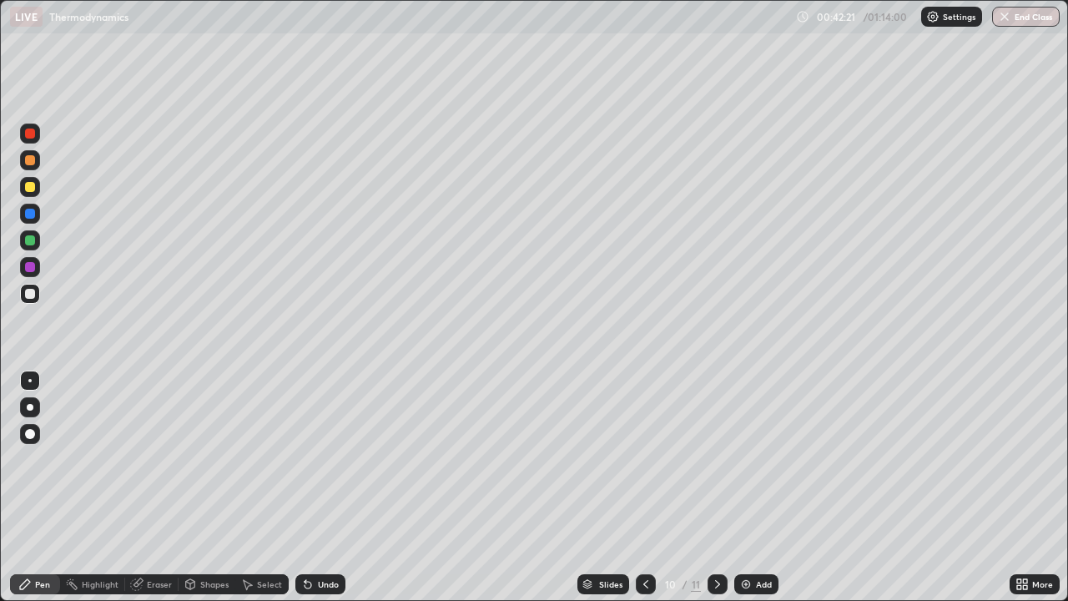
click at [309, 487] on icon at bounding box center [307, 583] width 13 height 13
click at [307, 487] on div "Undo" at bounding box center [320, 584] width 50 height 20
click at [154, 487] on div "Eraser" at bounding box center [159, 584] width 25 height 8
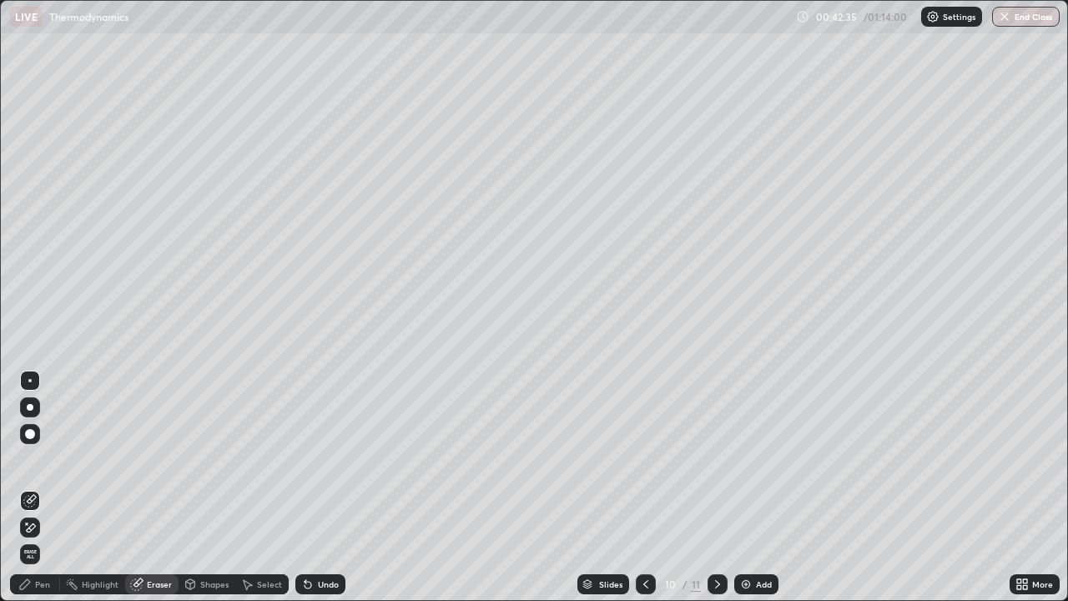
click at [57, 487] on div "Pen" at bounding box center [35, 584] width 50 height 20
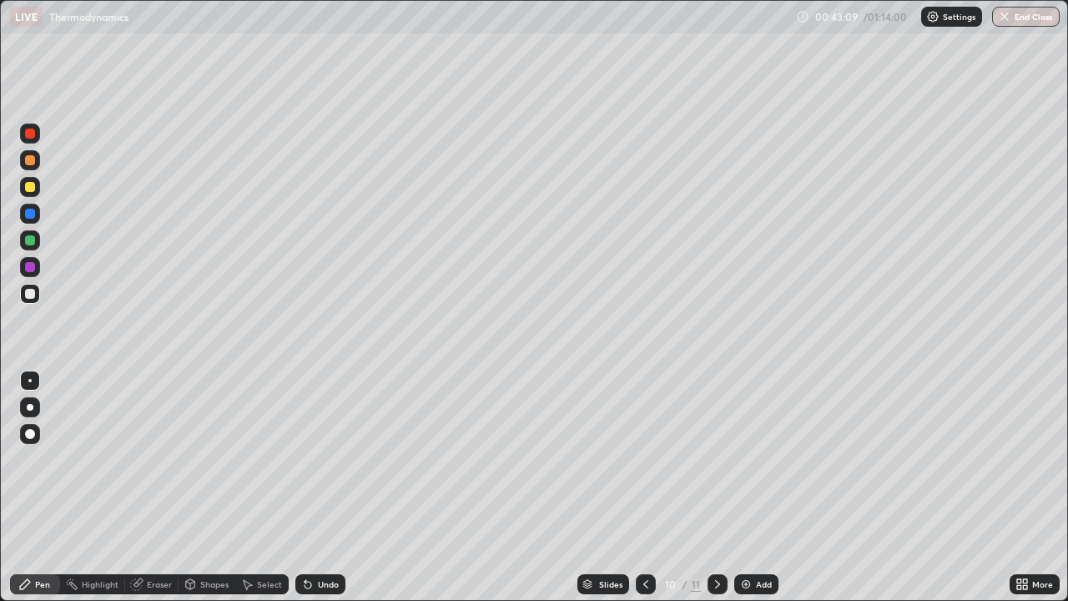
click at [307, 487] on icon at bounding box center [307, 584] width 7 height 7
click at [305, 487] on icon at bounding box center [307, 584] width 7 height 7
click at [739, 487] on img at bounding box center [745, 583] width 13 height 13
click at [644, 487] on icon at bounding box center [645, 583] width 13 height 13
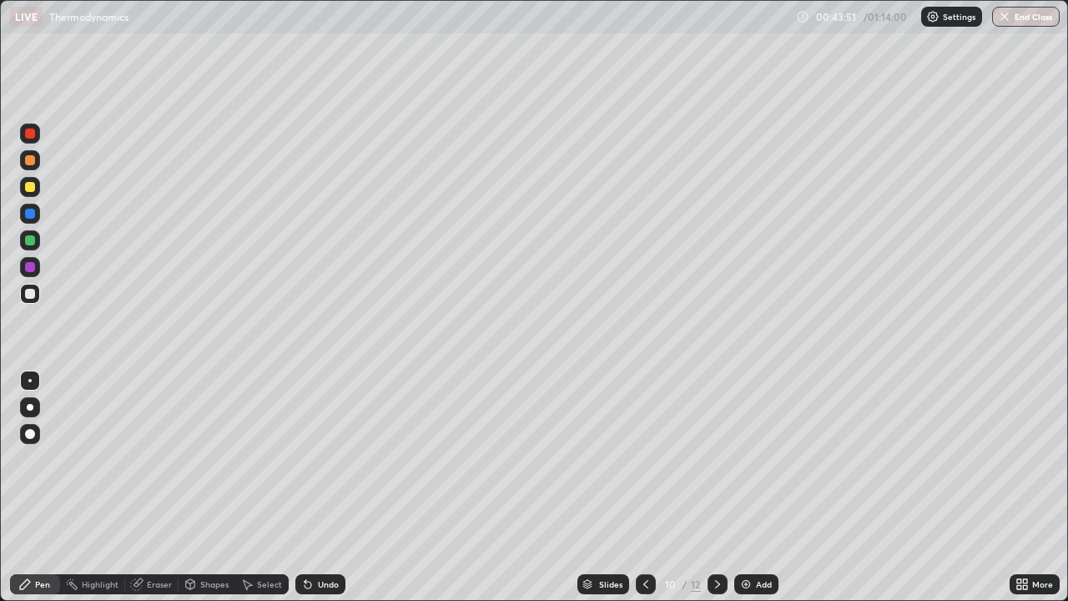
click at [645, 487] on icon at bounding box center [645, 583] width 13 height 13
click at [641, 487] on icon at bounding box center [645, 583] width 13 height 13
click at [644, 487] on icon at bounding box center [645, 583] width 13 height 13
click at [708, 487] on div at bounding box center [717, 584] width 20 height 20
click at [713, 487] on icon at bounding box center [717, 583] width 13 height 13
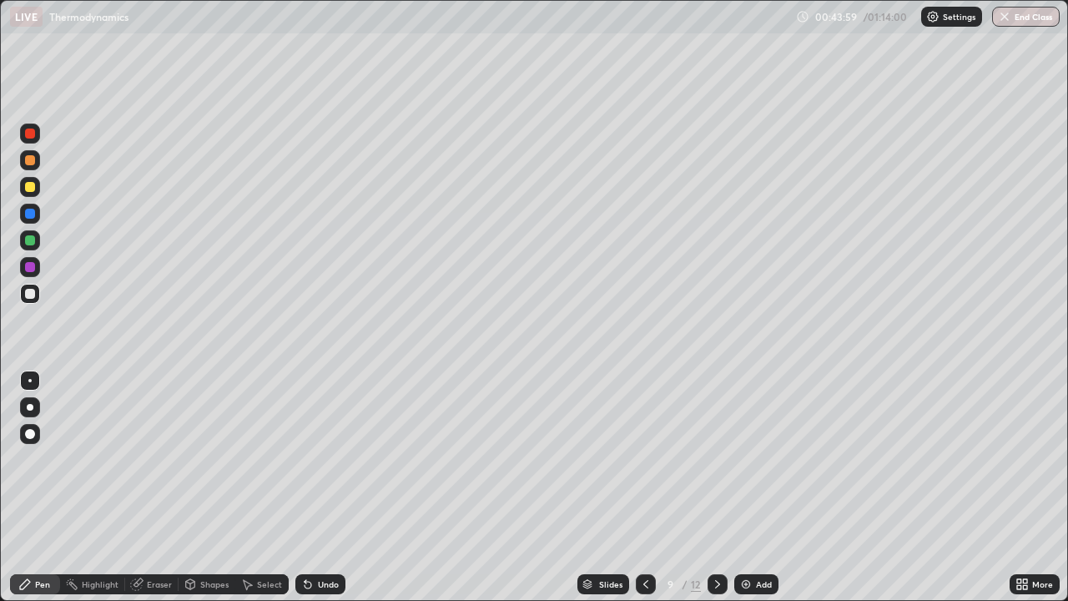
click at [716, 487] on icon at bounding box center [717, 583] width 13 height 13
click at [305, 487] on icon at bounding box center [307, 584] width 7 height 7
click at [155, 487] on div "Eraser" at bounding box center [159, 584] width 25 height 8
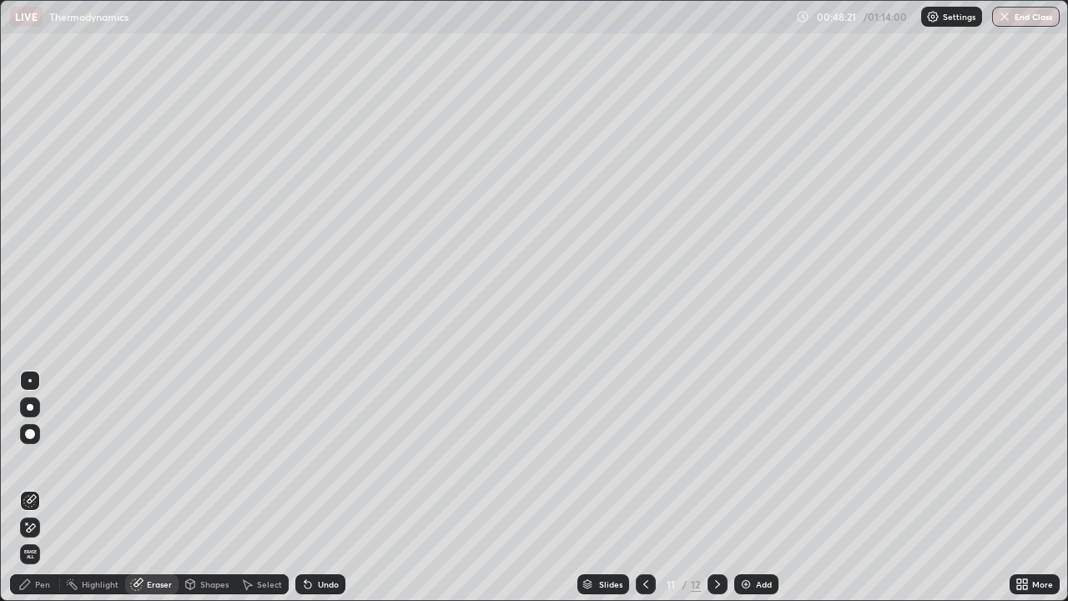
click at [48, 487] on div "Pen" at bounding box center [42, 584] width 15 height 8
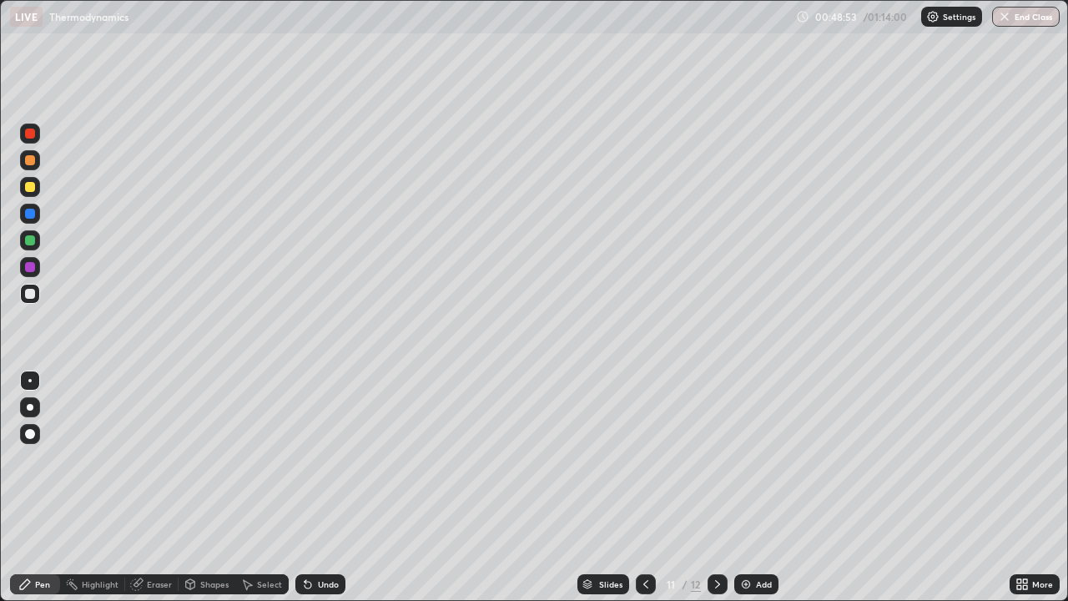
click at [306, 487] on icon at bounding box center [307, 584] width 7 height 7
click at [304, 487] on icon at bounding box center [307, 584] width 7 height 7
click at [305, 487] on icon at bounding box center [307, 584] width 7 height 7
click at [304, 487] on icon at bounding box center [307, 584] width 7 height 7
click at [152, 487] on div "Eraser" at bounding box center [159, 584] width 25 height 8
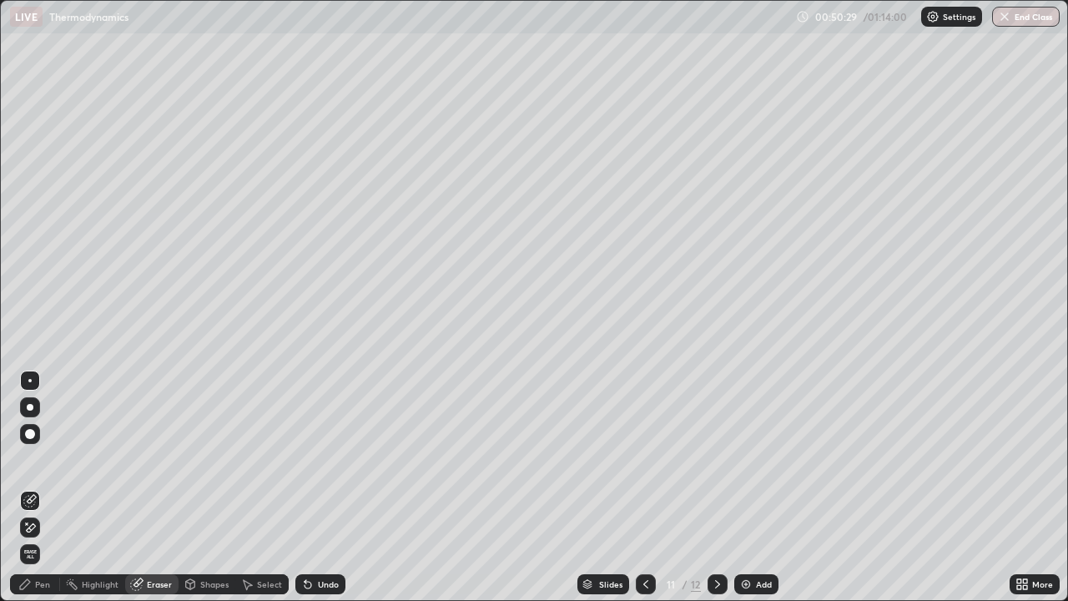
click at [45, 487] on div "Pen" at bounding box center [42, 584] width 15 height 8
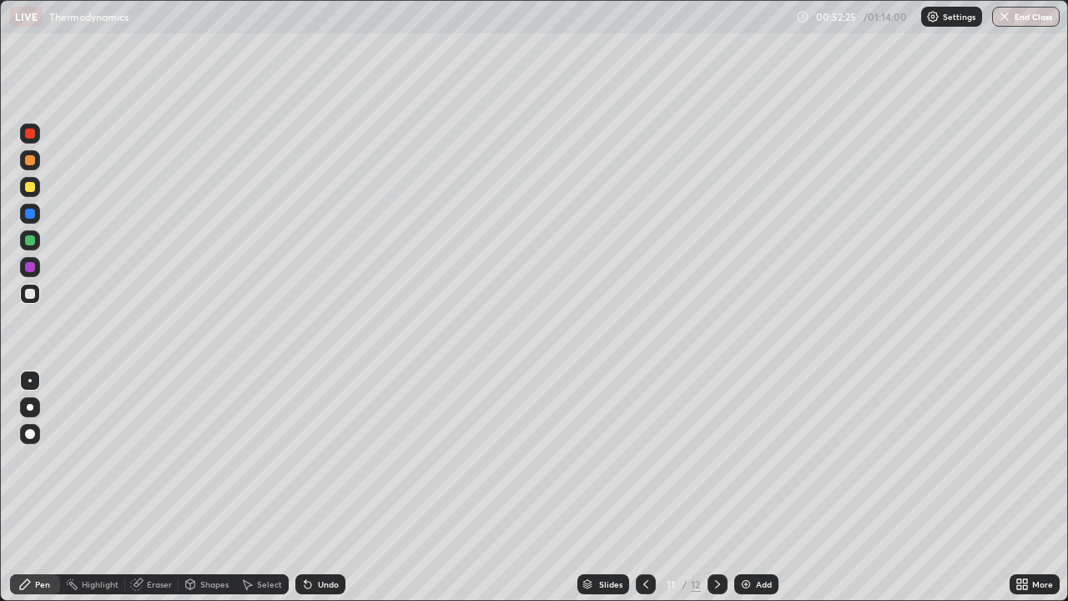
click at [307, 487] on icon at bounding box center [307, 584] width 7 height 7
click at [305, 487] on icon at bounding box center [307, 583] width 13 height 13
click at [304, 487] on icon at bounding box center [305, 581] width 2 height 2
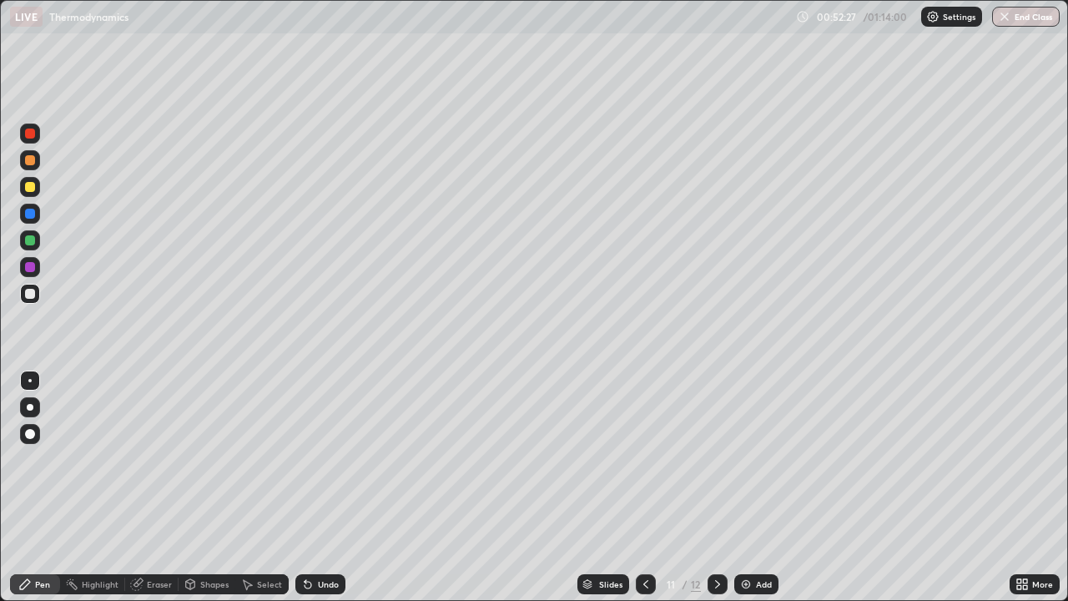
click at [314, 487] on div "Undo" at bounding box center [320, 584] width 50 height 20
click at [37, 240] on div at bounding box center [30, 240] width 20 height 20
click at [716, 487] on icon at bounding box center [717, 583] width 13 height 13
click at [641, 487] on icon at bounding box center [645, 583] width 13 height 13
click at [746, 487] on img at bounding box center [745, 583] width 13 height 13
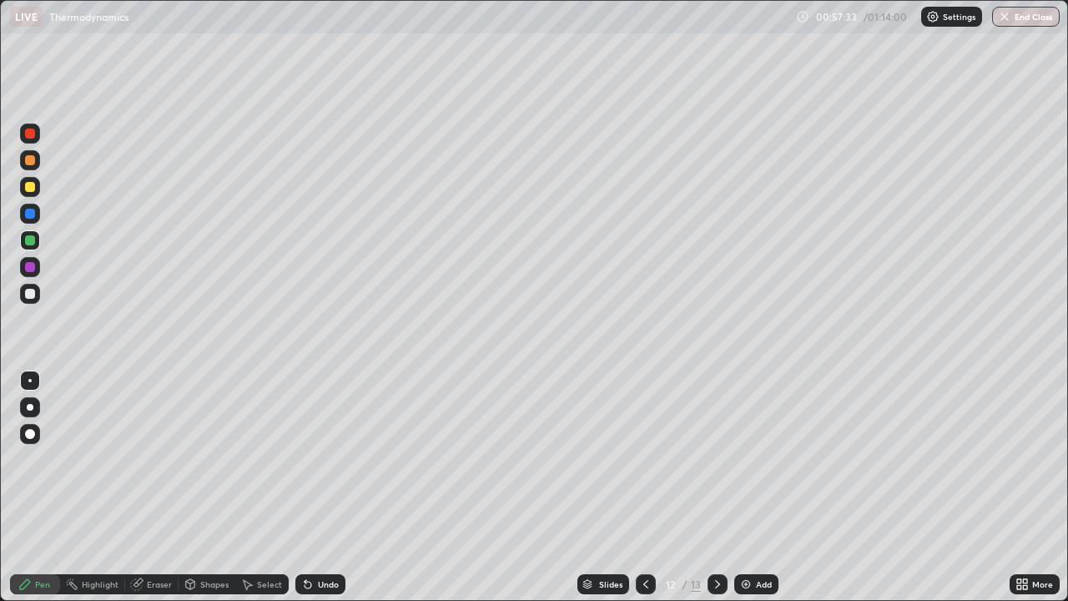
click at [30, 294] on div at bounding box center [30, 294] width 10 height 10
click at [309, 487] on icon at bounding box center [307, 583] width 13 height 13
click at [307, 487] on icon at bounding box center [307, 584] width 7 height 7
click at [311, 487] on icon at bounding box center [307, 583] width 13 height 13
click at [309, 487] on icon at bounding box center [307, 584] width 7 height 7
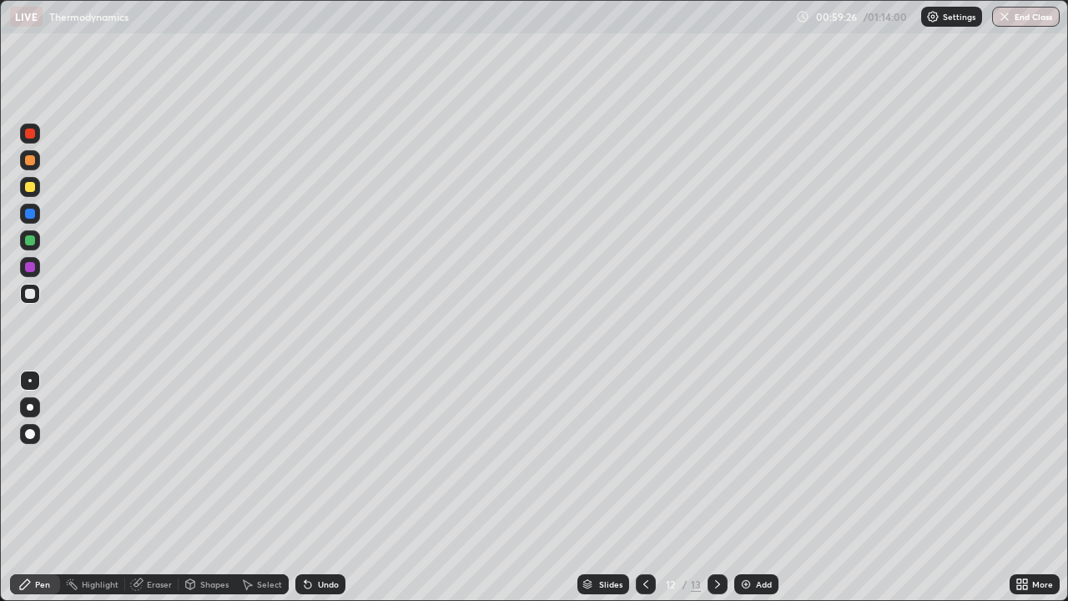
click at [23, 239] on div at bounding box center [30, 240] width 20 height 20
click at [308, 487] on icon at bounding box center [307, 583] width 13 height 13
click at [304, 487] on icon at bounding box center [307, 584] width 7 height 7
click at [29, 293] on div at bounding box center [30, 294] width 10 height 10
click at [306, 487] on icon at bounding box center [307, 584] width 7 height 7
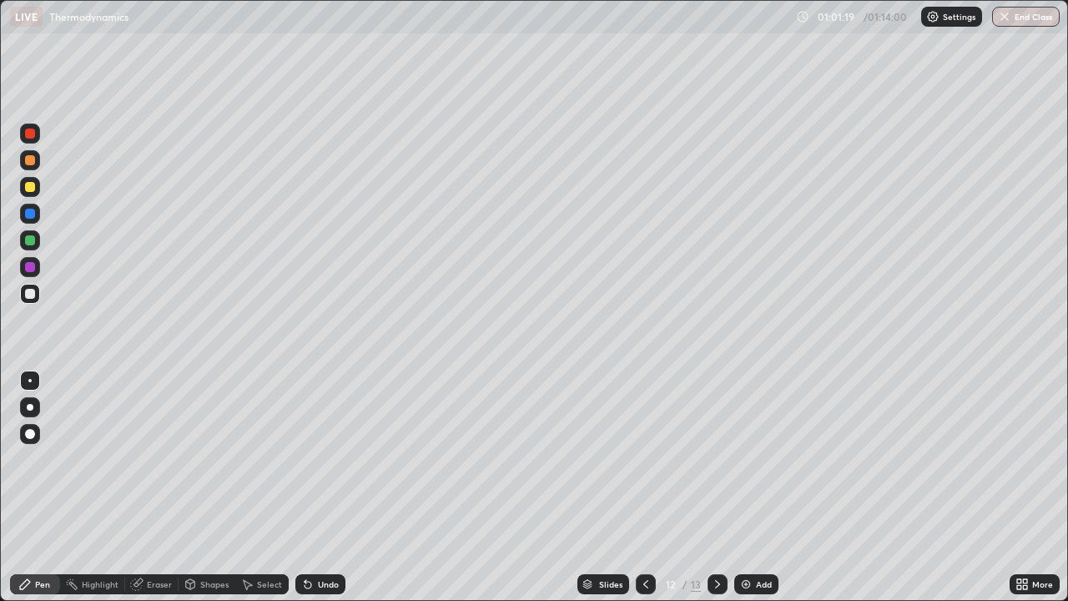
click at [306, 487] on icon at bounding box center [307, 584] width 7 height 7
click at [308, 487] on icon at bounding box center [307, 584] width 7 height 7
click at [305, 487] on icon at bounding box center [307, 584] width 7 height 7
click at [310, 487] on icon at bounding box center [307, 583] width 13 height 13
click at [309, 487] on icon at bounding box center [307, 584] width 7 height 7
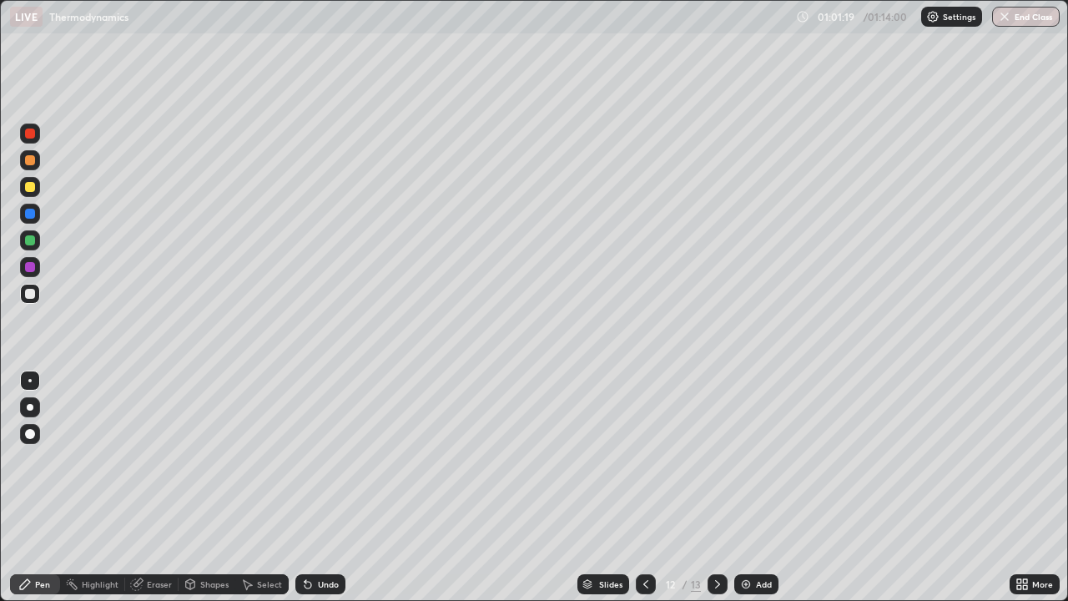
click at [309, 487] on icon at bounding box center [307, 583] width 13 height 13
click at [308, 487] on icon at bounding box center [307, 584] width 7 height 7
click at [312, 487] on div "Undo" at bounding box center [320, 584] width 50 height 20
click at [28, 244] on div at bounding box center [30, 240] width 10 height 10
click at [32, 188] on div at bounding box center [30, 187] width 10 height 10
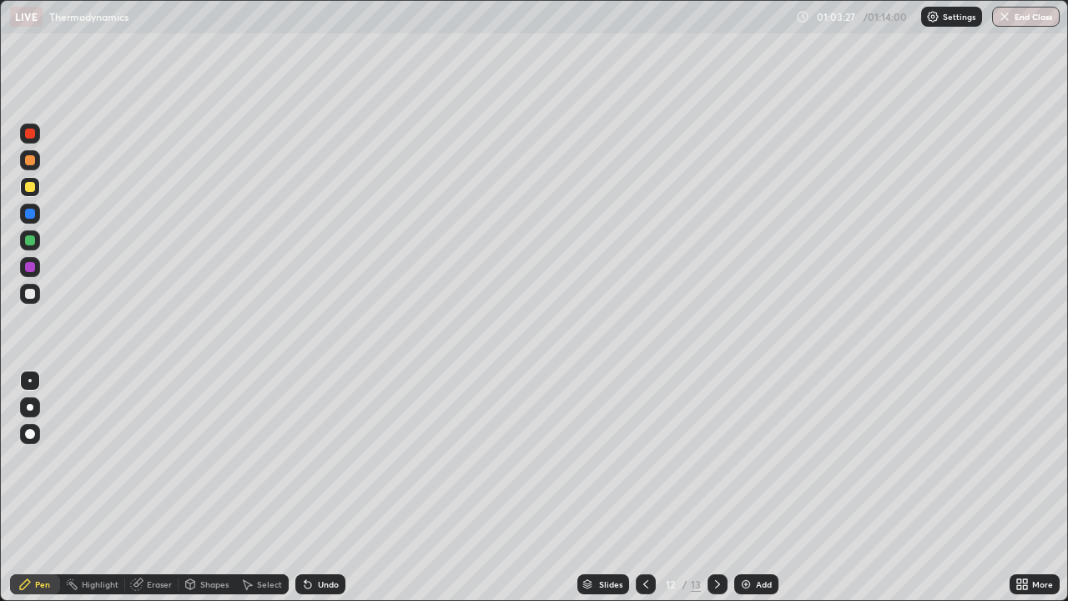
click at [305, 487] on icon at bounding box center [307, 584] width 7 height 7
click at [30, 296] on div at bounding box center [30, 294] width 10 height 10
click at [306, 487] on icon at bounding box center [307, 584] width 7 height 7
click at [740, 487] on img at bounding box center [745, 583] width 13 height 13
click at [641, 487] on div at bounding box center [646, 584] width 20 height 20
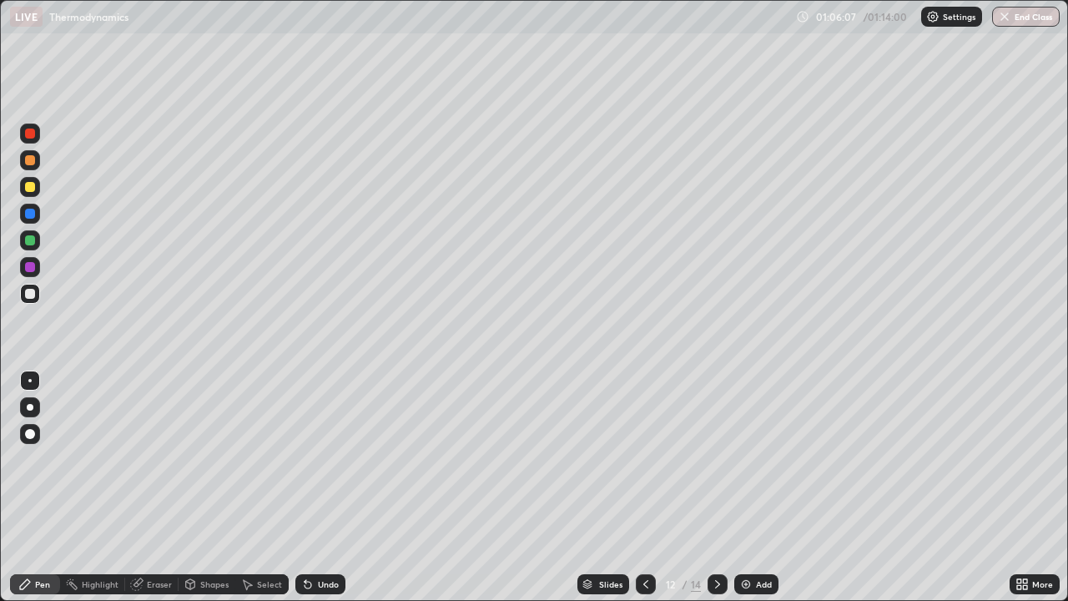
click at [716, 487] on icon at bounding box center [717, 583] width 13 height 13
click at [1005, 16] on img "button" at bounding box center [1004, 16] width 13 height 13
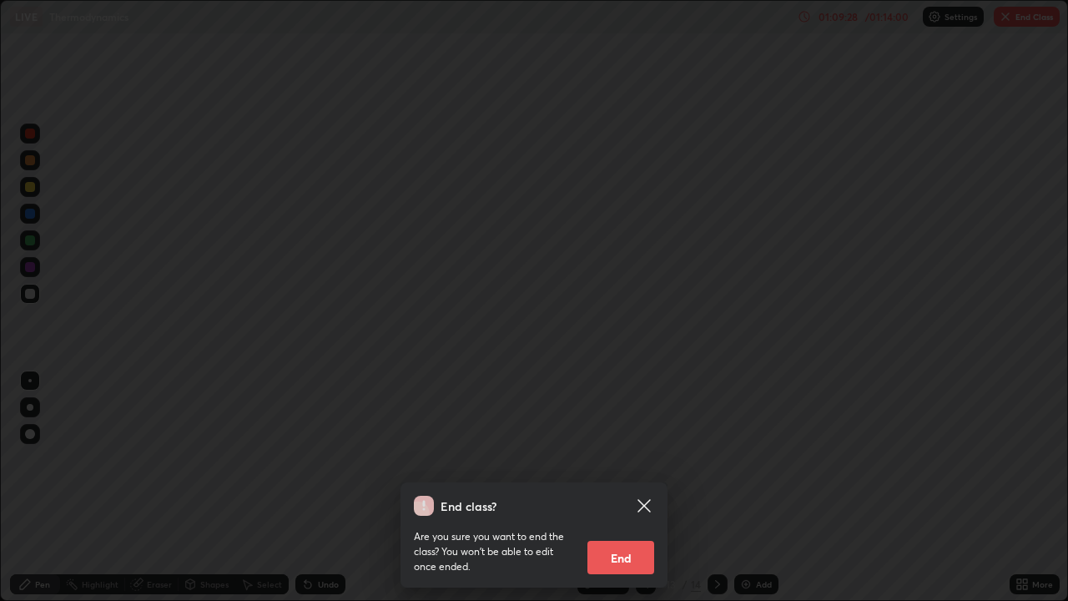
click at [622, 487] on button "End" at bounding box center [620, 556] width 67 height 33
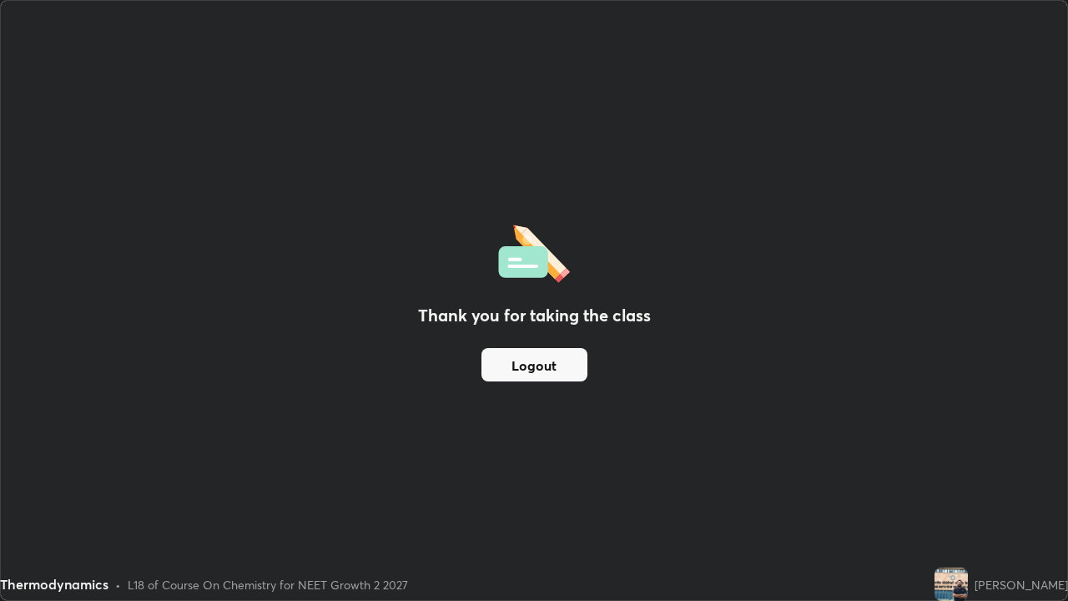
click at [537, 356] on button "Logout" at bounding box center [534, 364] width 106 height 33
click at [502, 364] on button "Logout" at bounding box center [534, 364] width 106 height 33
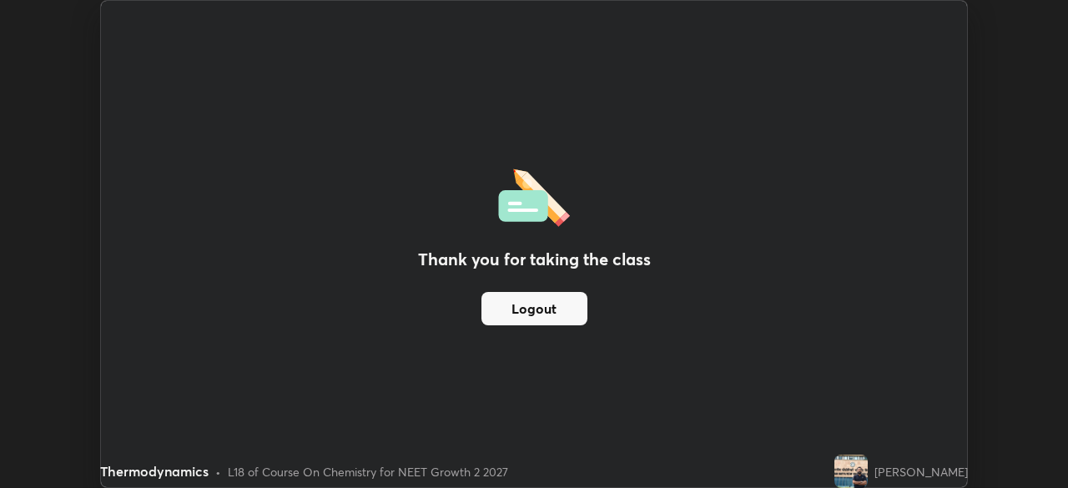
scroll to position [82918, 82339]
